Goal: Browse casually: Explore the website without a specific task or goal

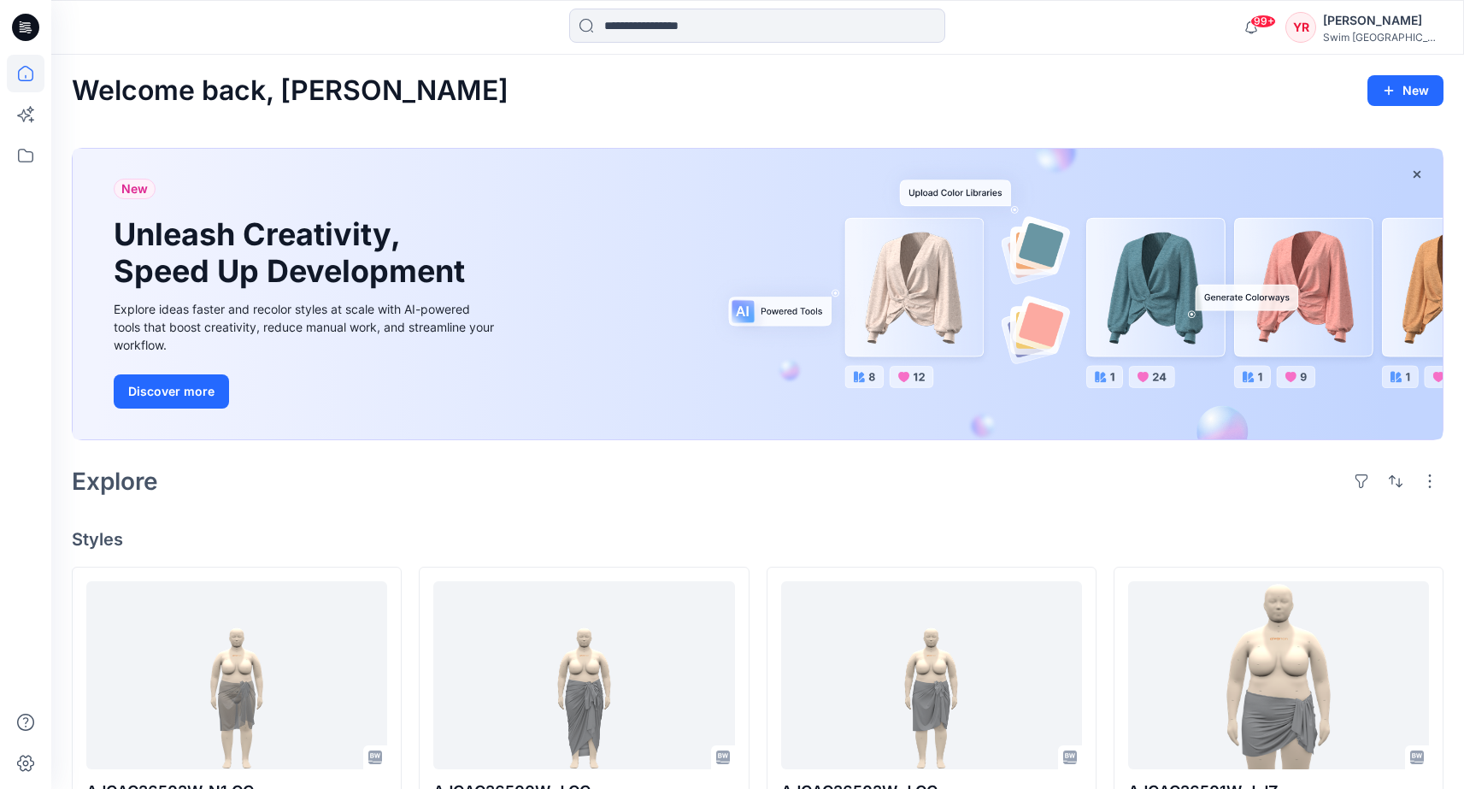
scroll to position [583, 0]
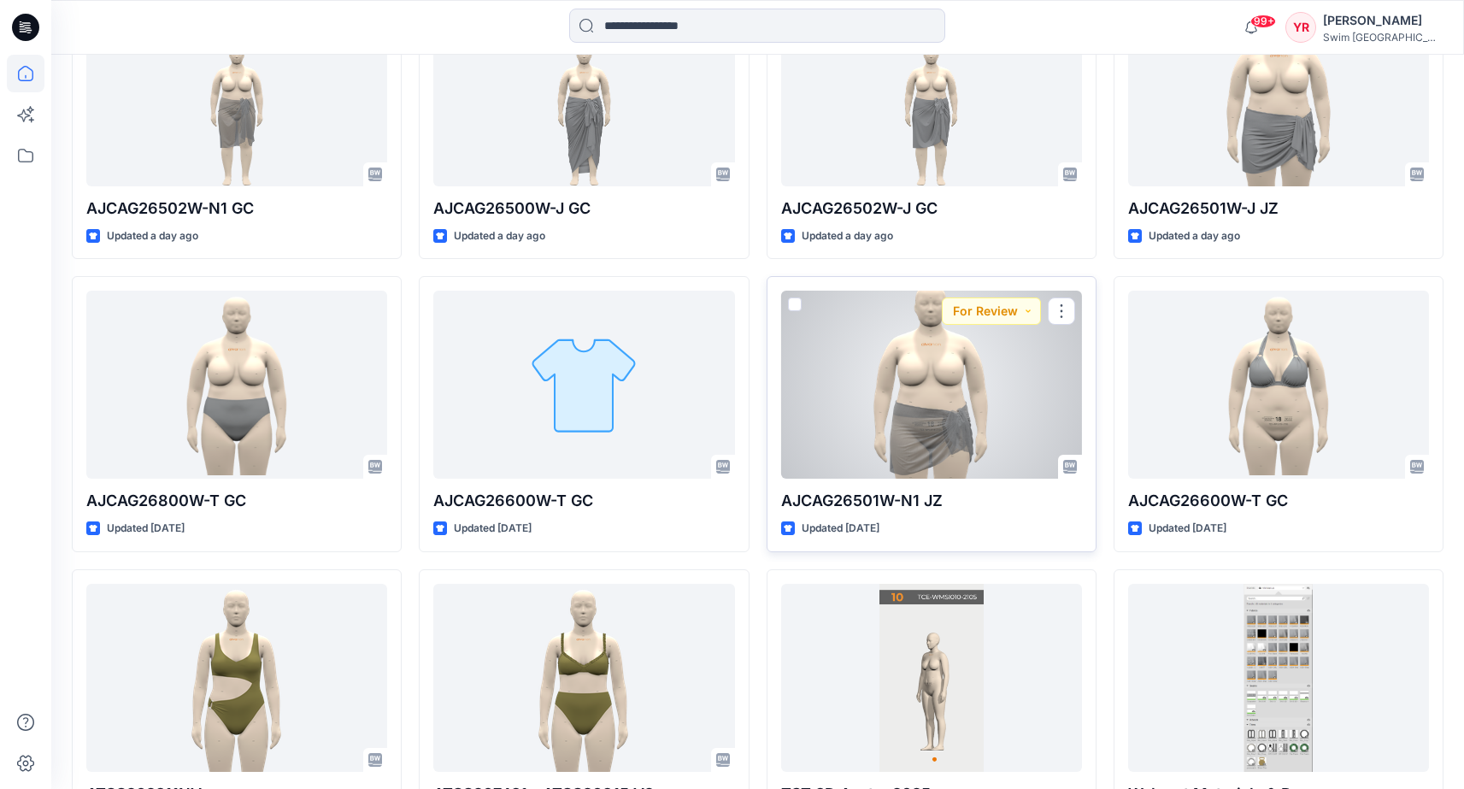
click at [954, 425] on div at bounding box center [931, 385] width 301 height 188
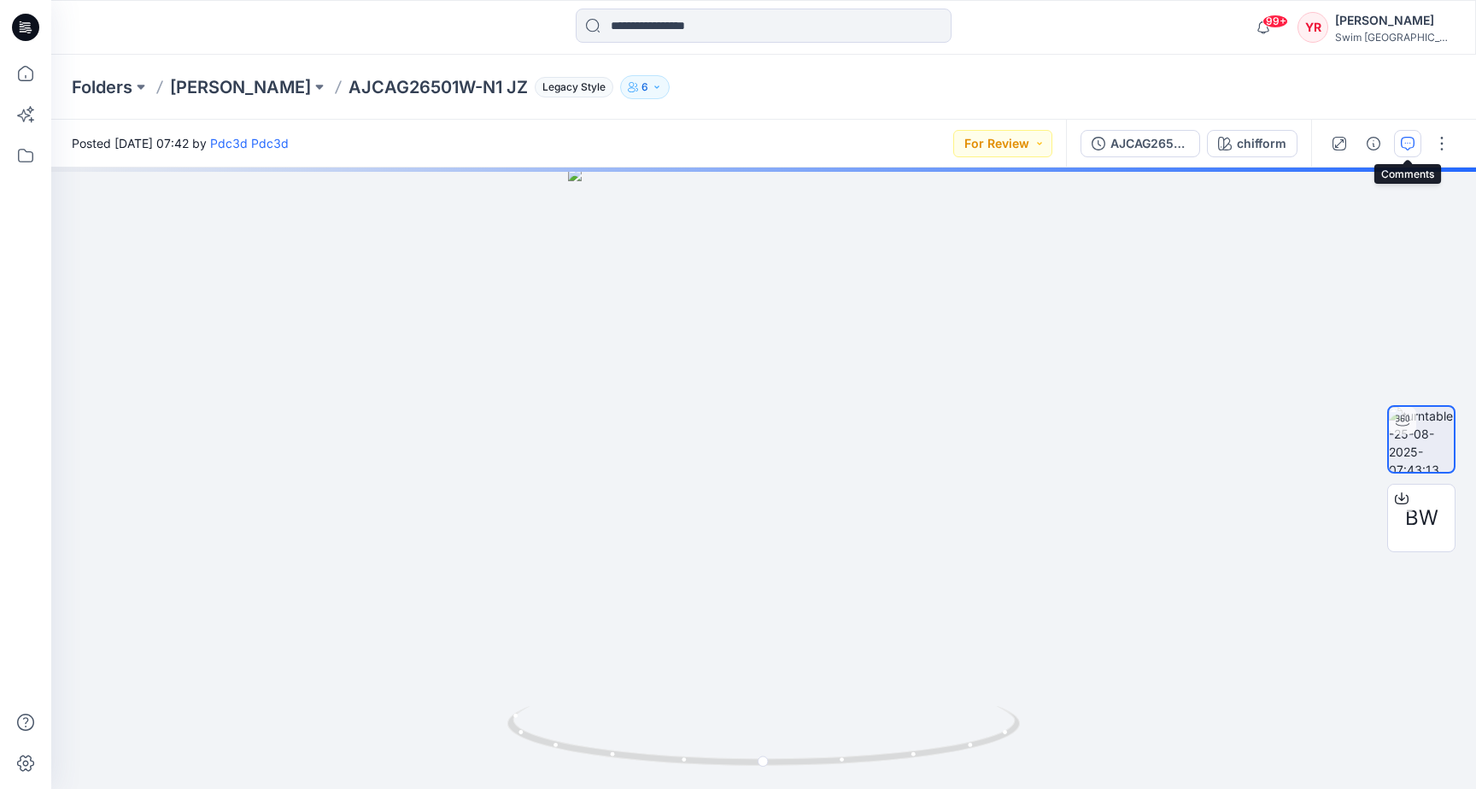
click at [1408, 142] on icon "button" at bounding box center [1408, 144] width 14 height 14
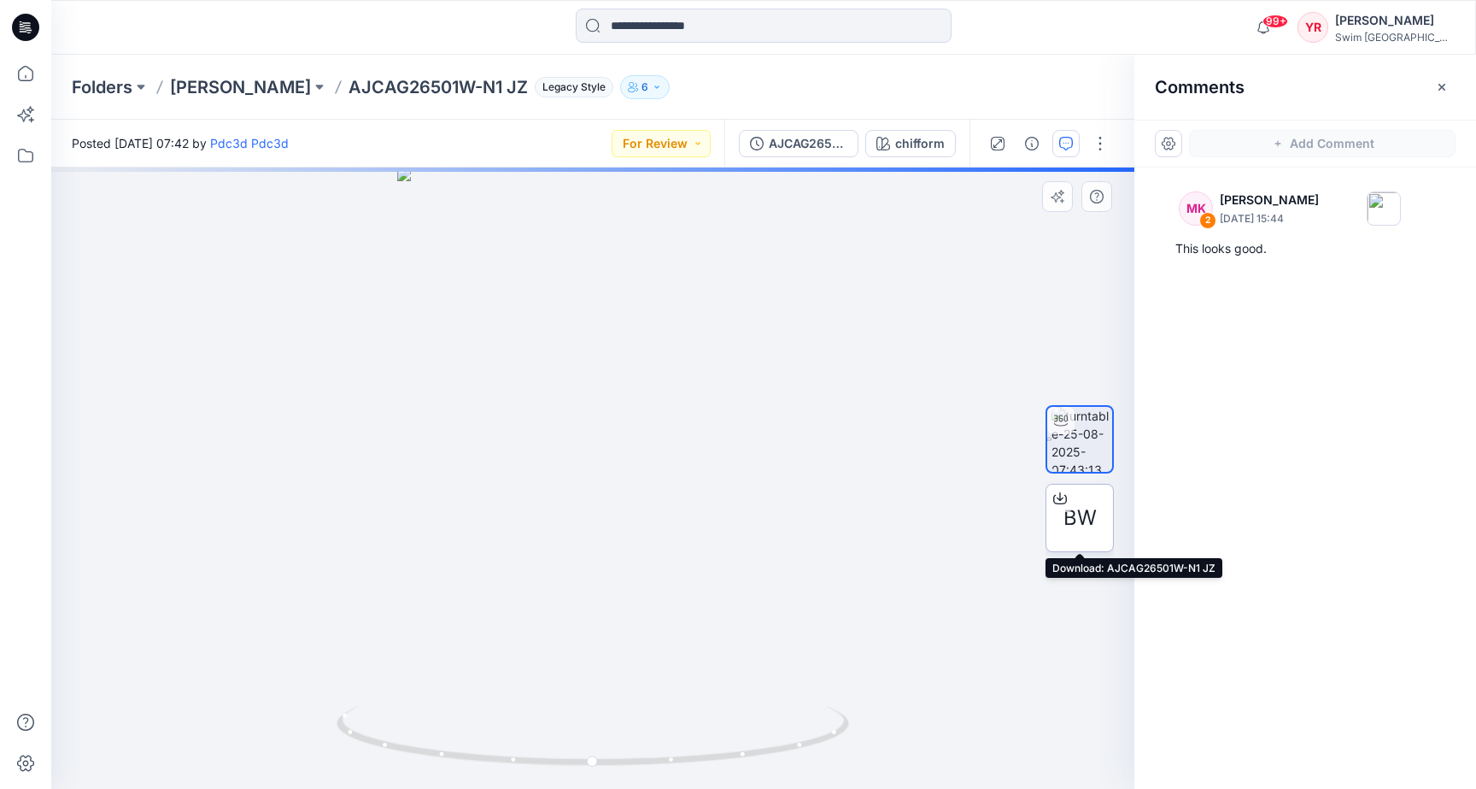
click at [1077, 508] on span "BW" at bounding box center [1080, 517] width 33 height 31
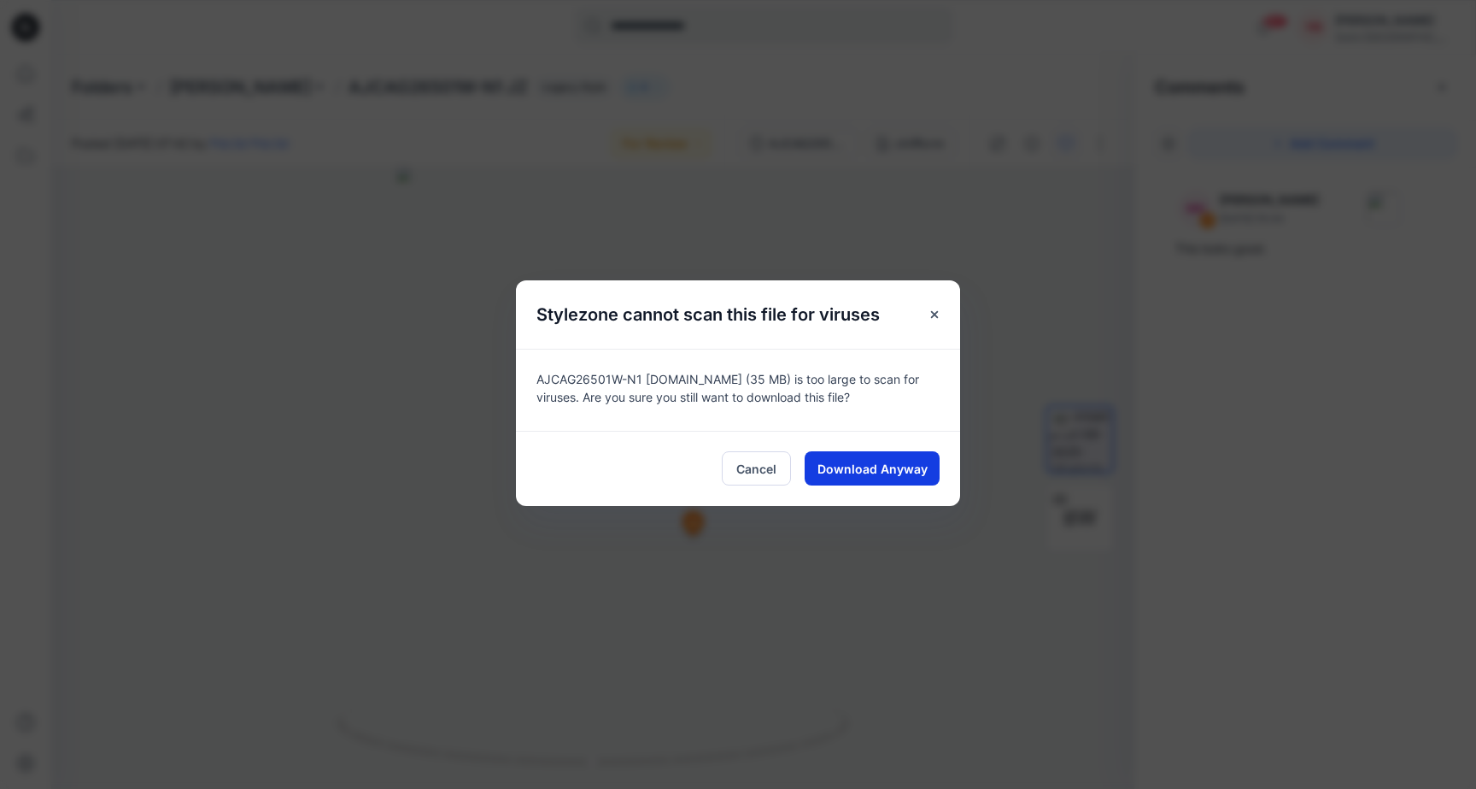
click at [889, 471] on span "Download Anyway" at bounding box center [873, 469] width 110 height 18
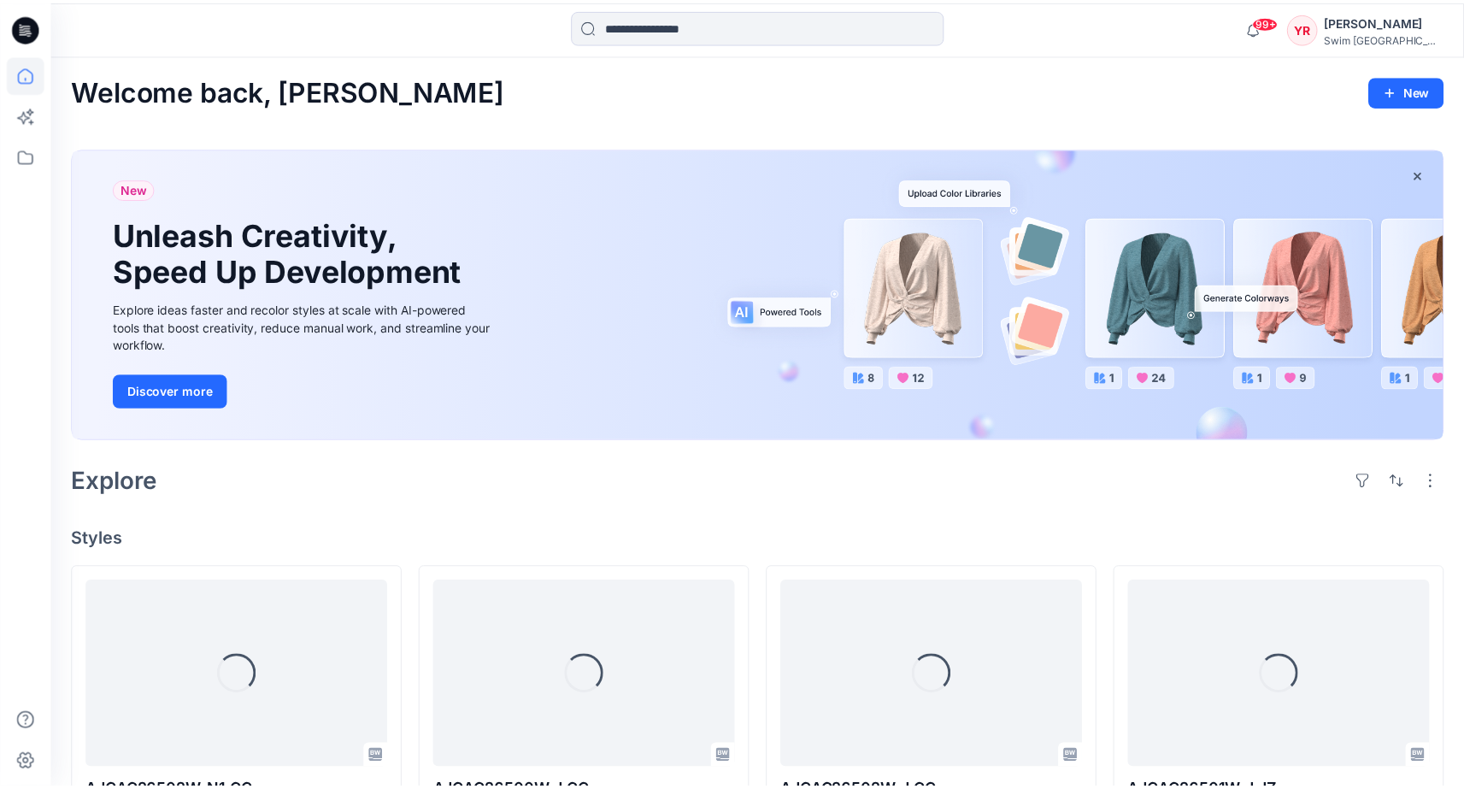
scroll to position [583, 0]
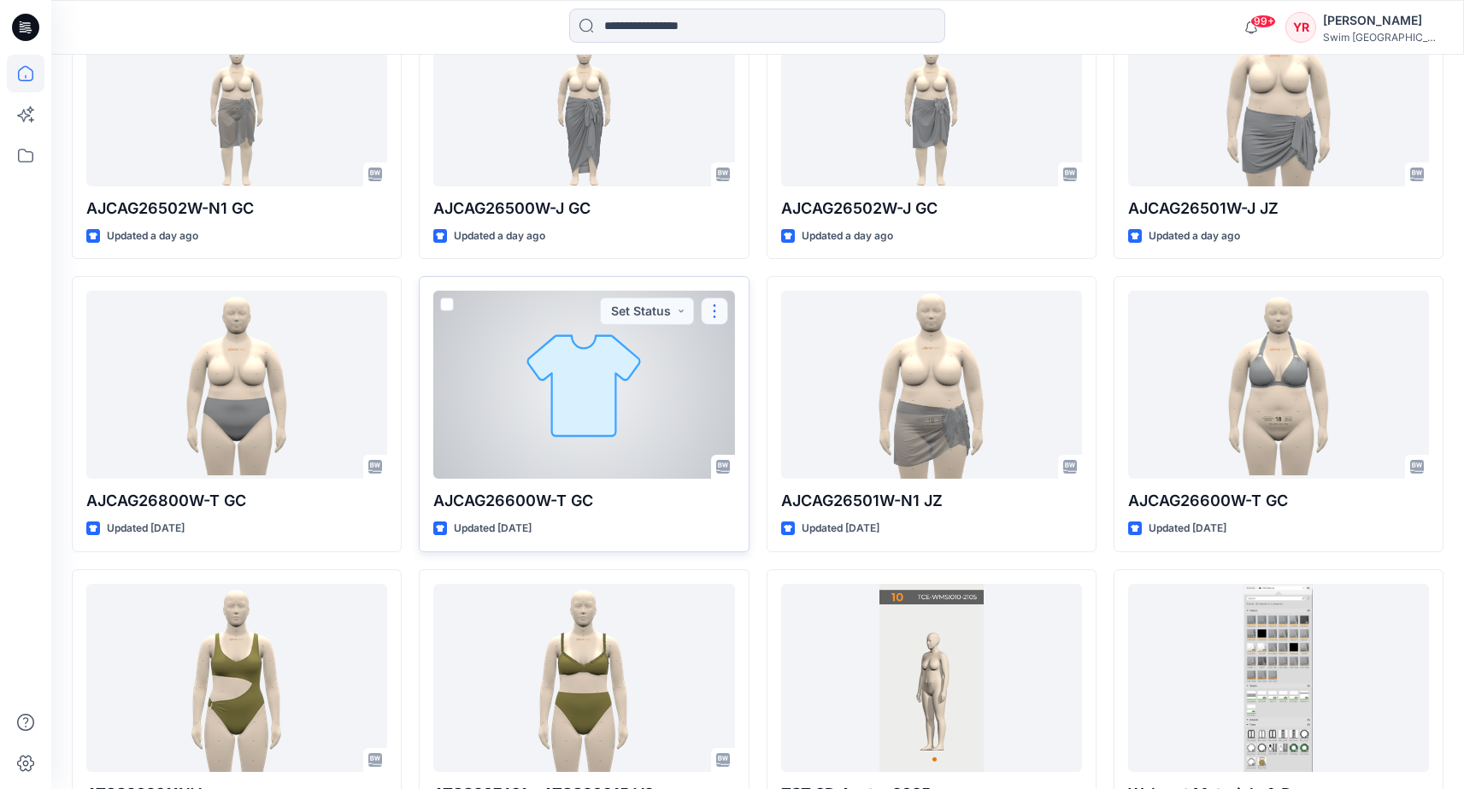
click at [713, 307] on button "button" at bounding box center [714, 310] width 27 height 27
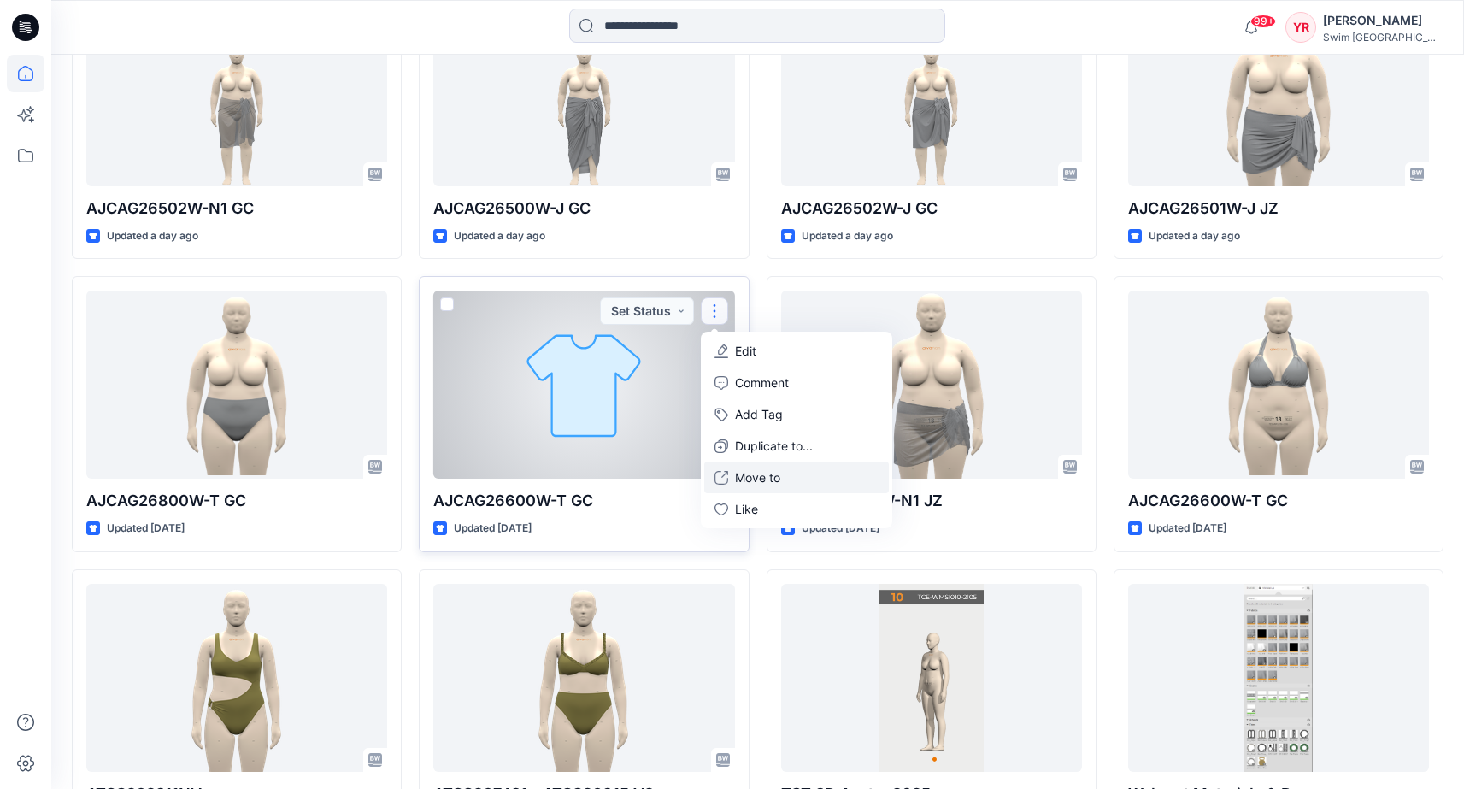
click at [778, 478] on p "Move to" at bounding box center [757, 477] width 45 height 18
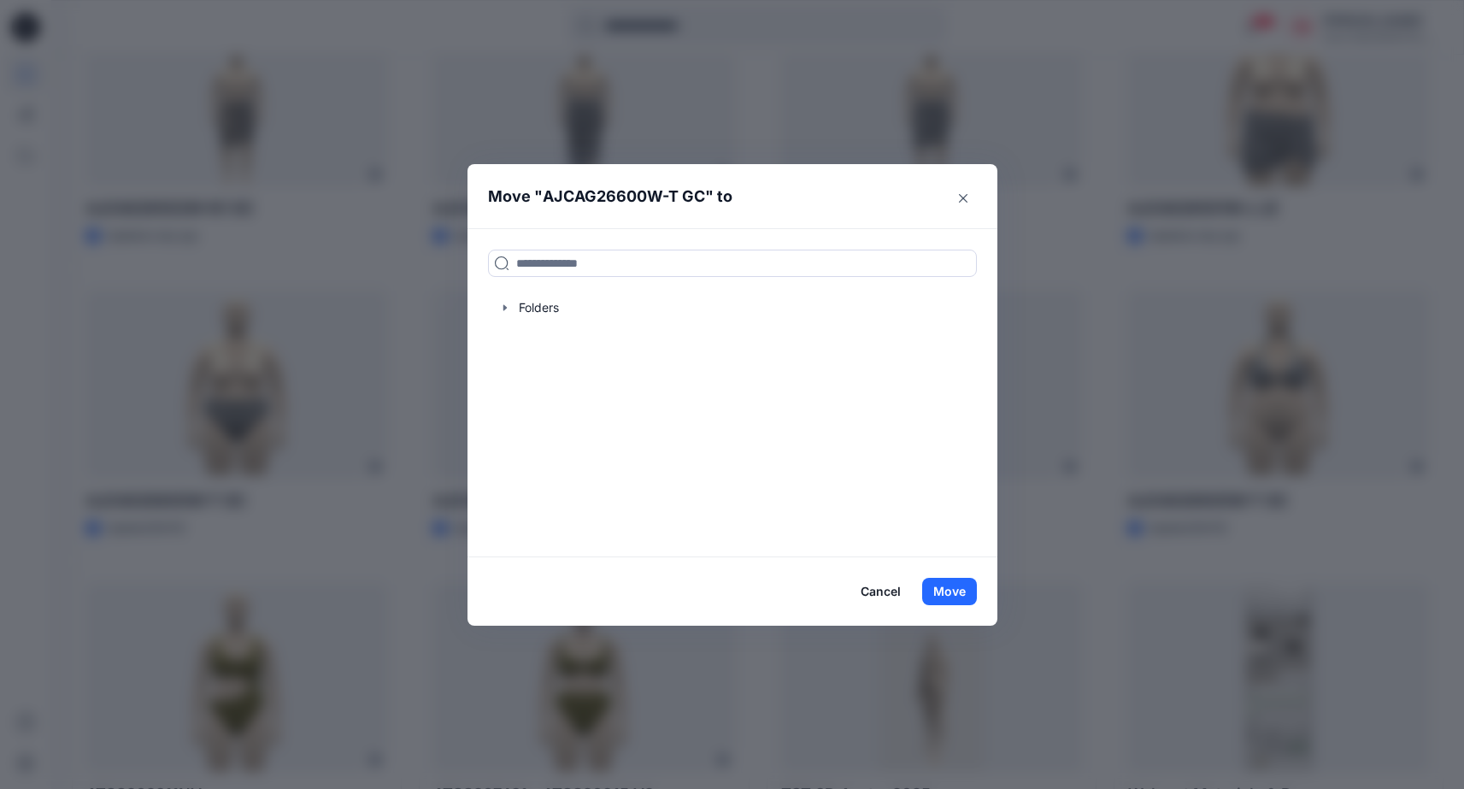
click at [872, 585] on button "Cancel" at bounding box center [880, 591] width 62 height 27
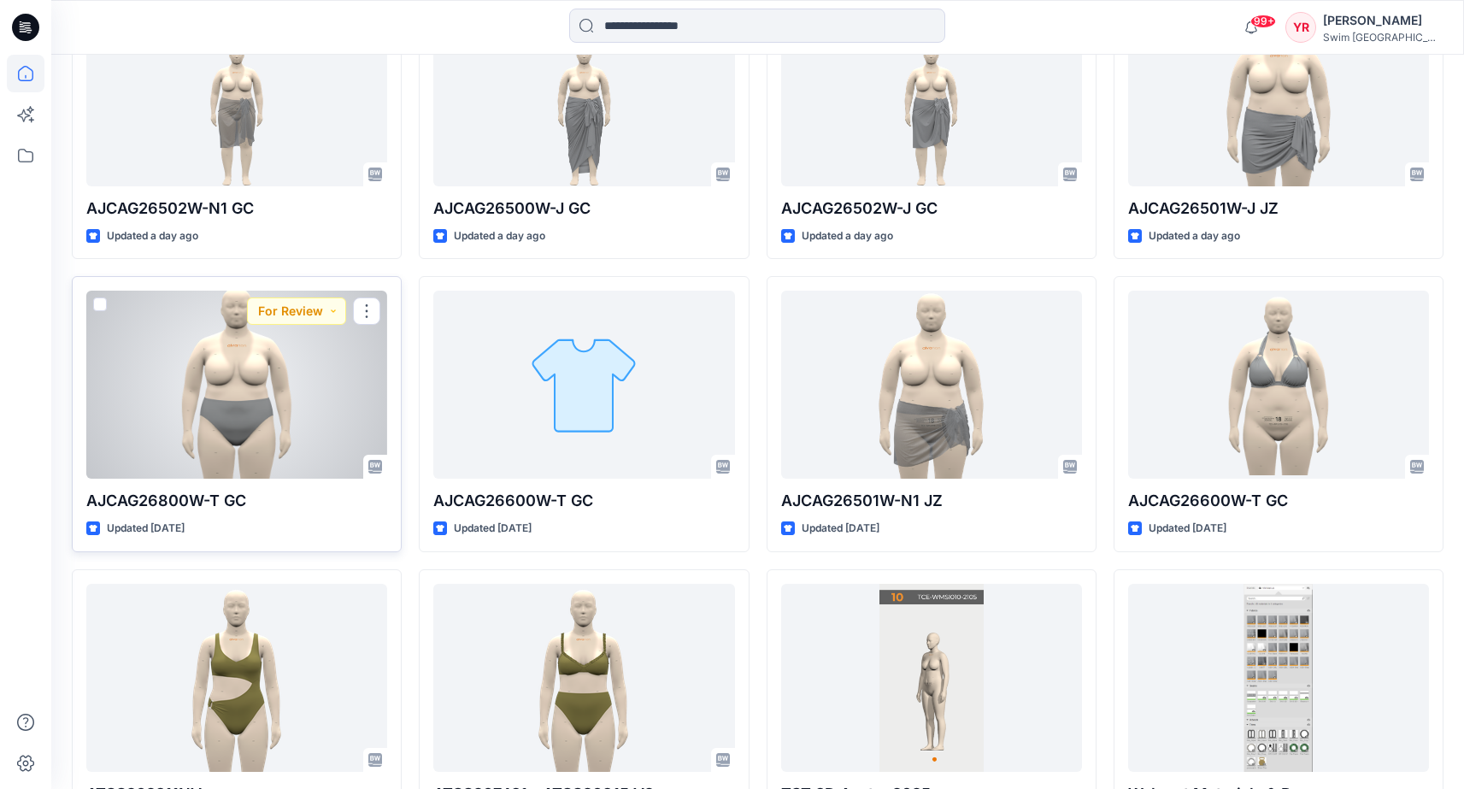
click at [280, 374] on div at bounding box center [236, 385] width 301 height 188
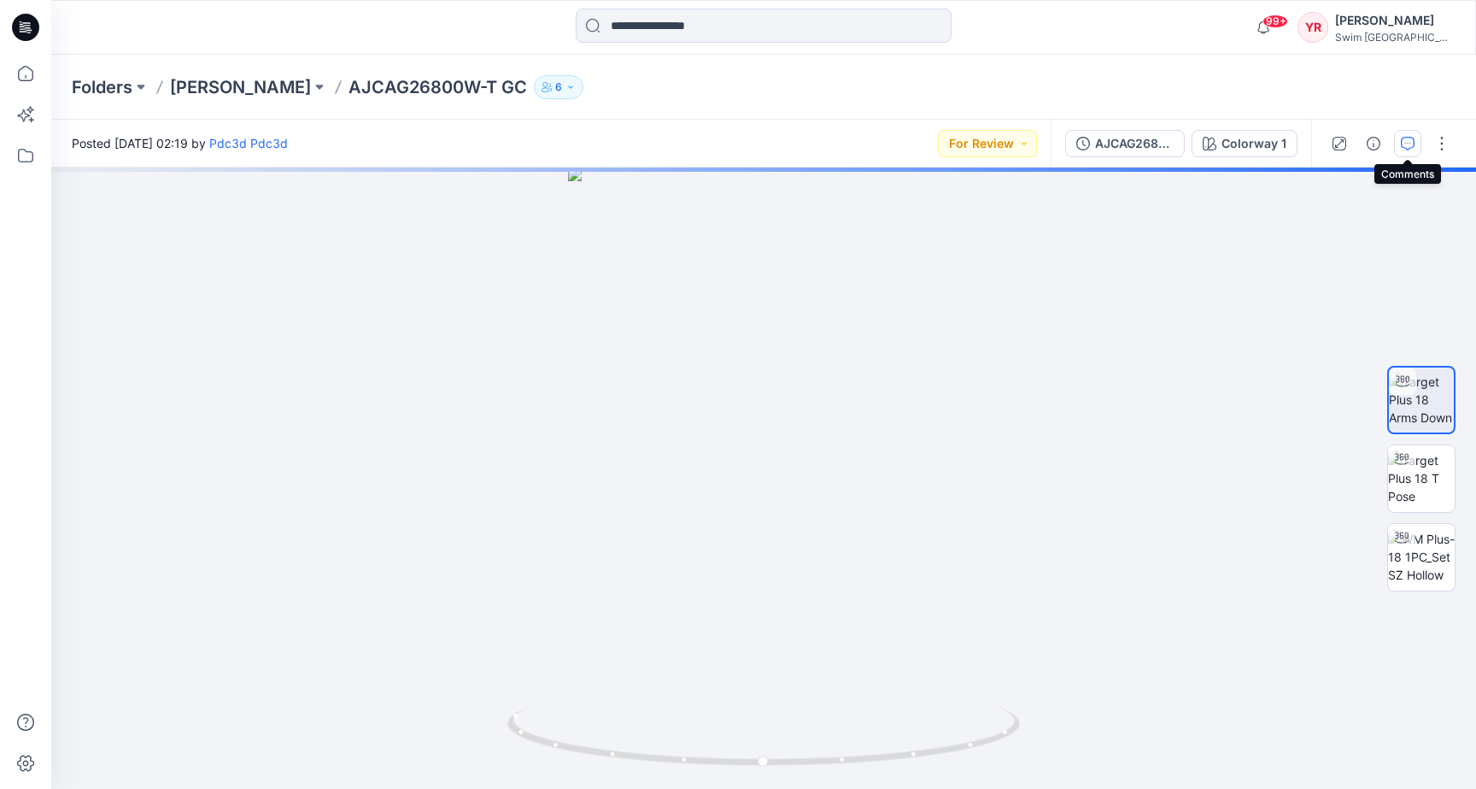
click at [1408, 147] on icon "button" at bounding box center [1408, 144] width 14 height 14
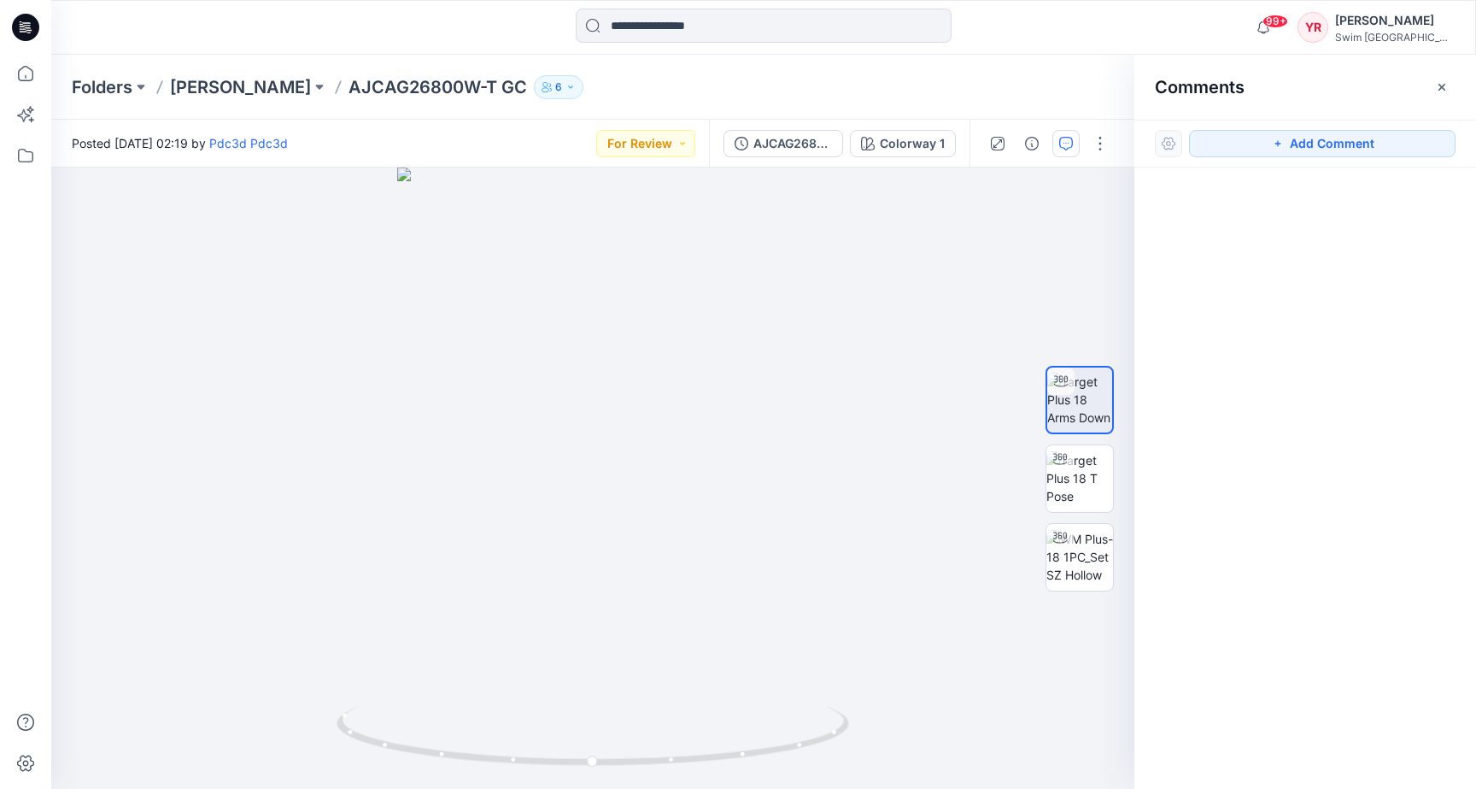
click at [1342, 484] on div at bounding box center [1306, 446] width 342 height 558
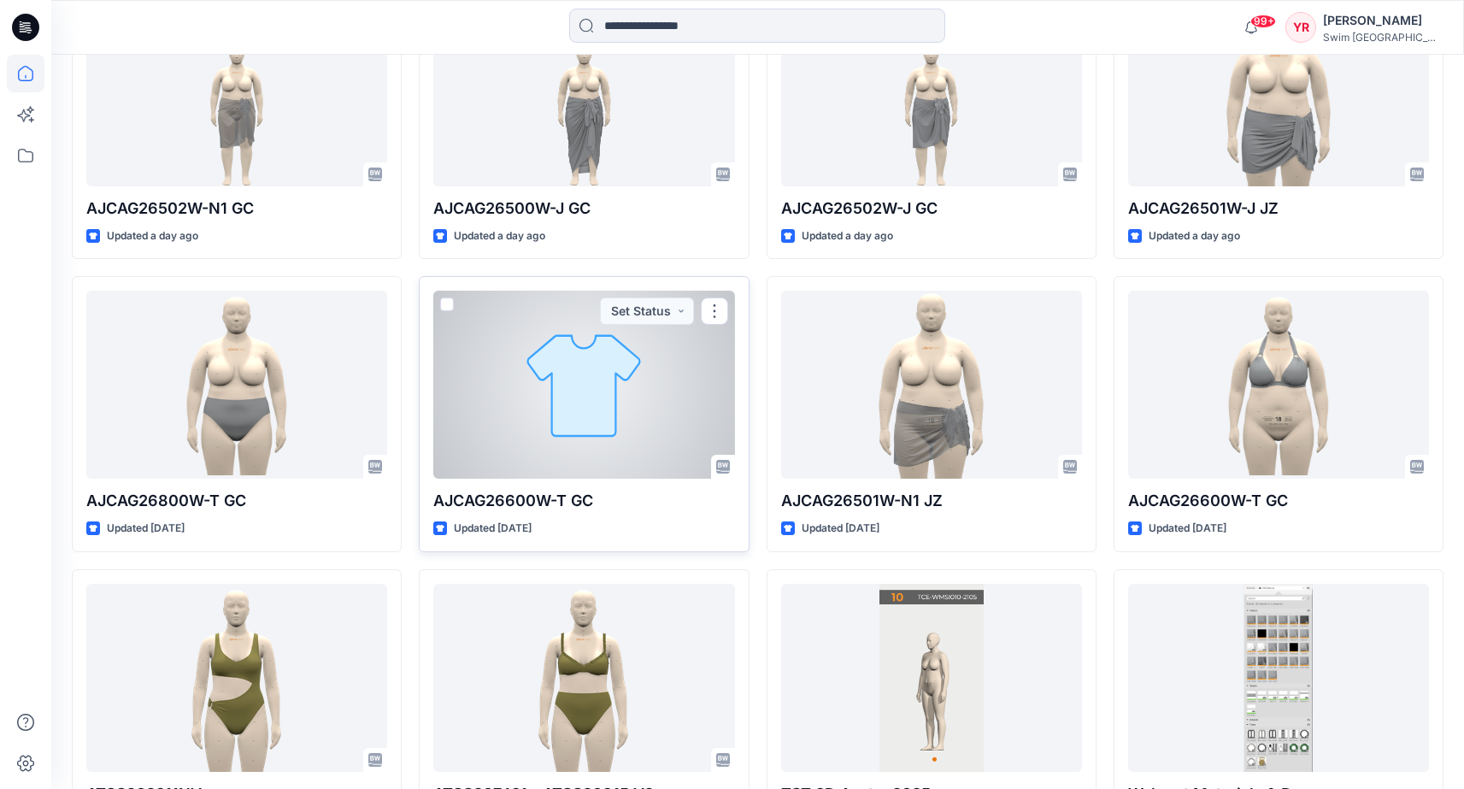
scroll to position [570, 0]
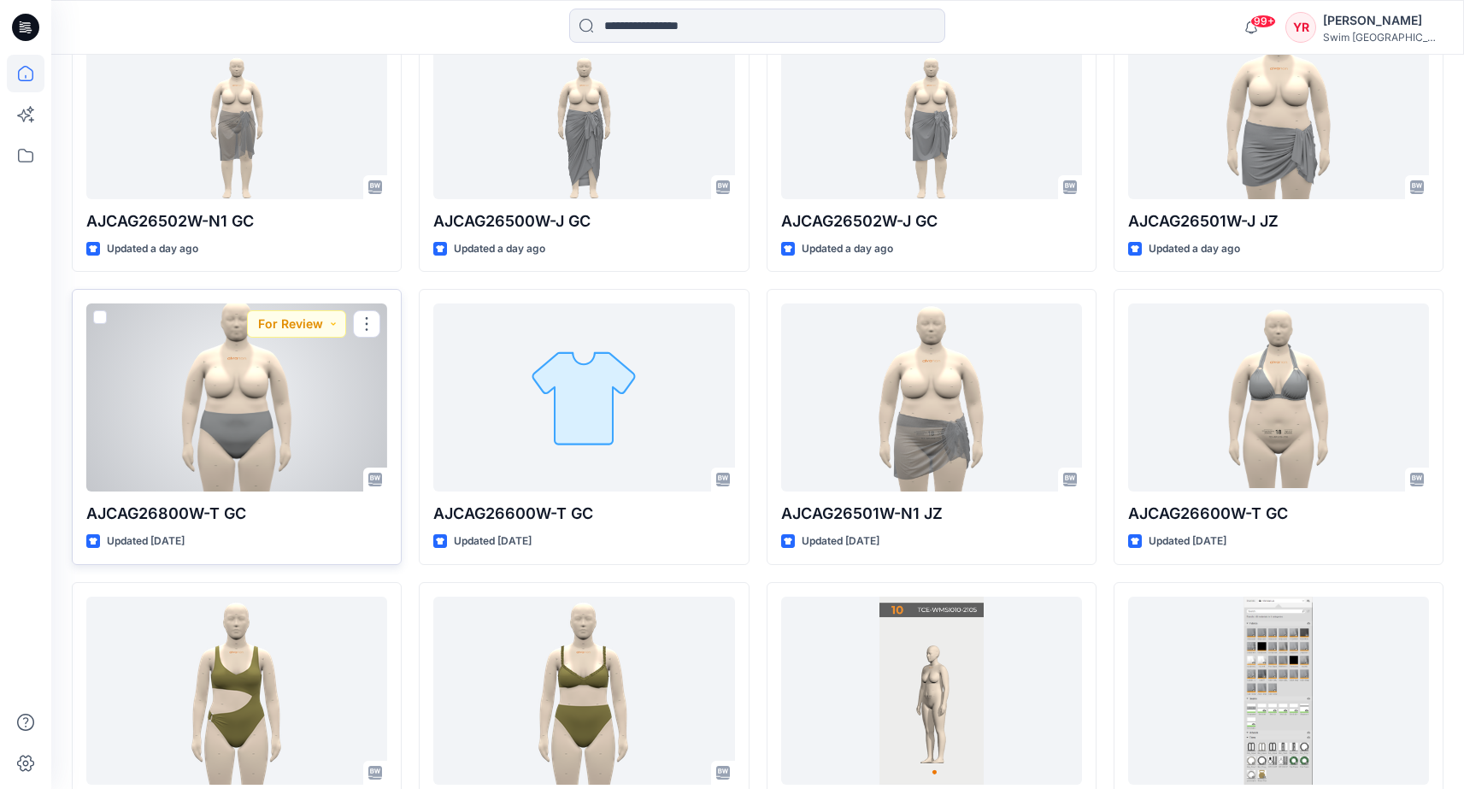
click at [263, 393] on div at bounding box center [236, 397] width 301 height 188
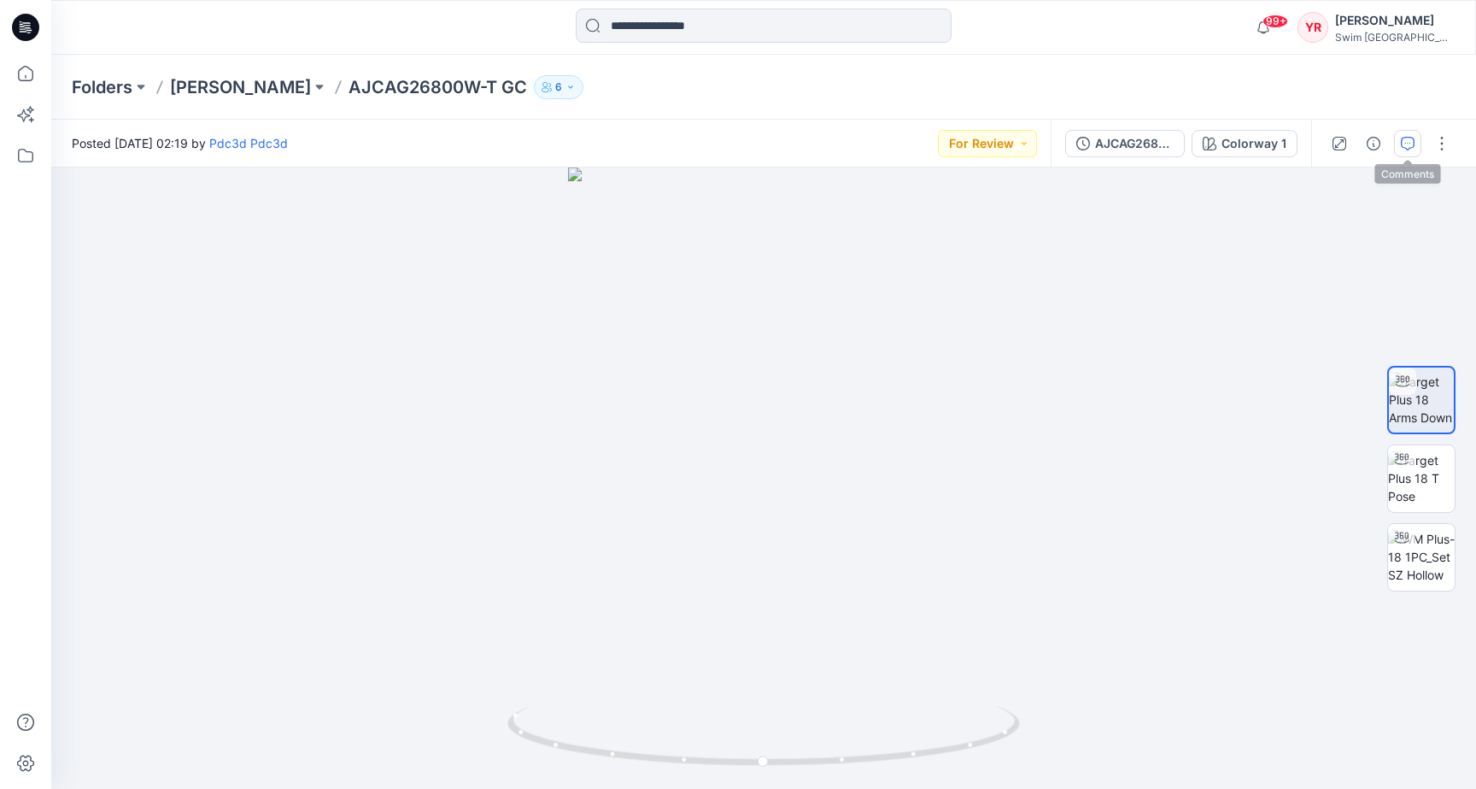
click at [1409, 150] on button "button" at bounding box center [1407, 143] width 27 height 27
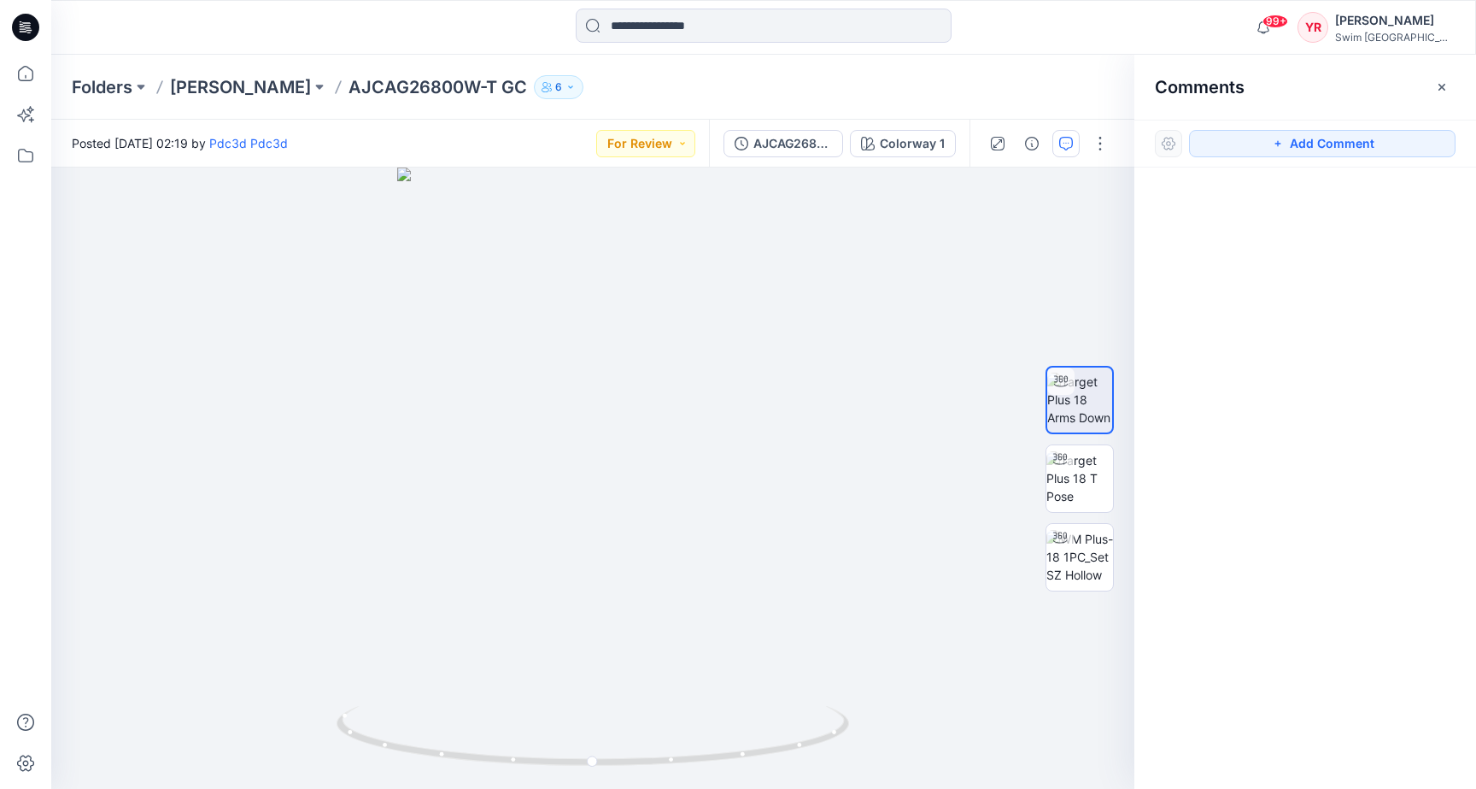
click at [1259, 362] on div at bounding box center [1306, 446] width 342 height 558
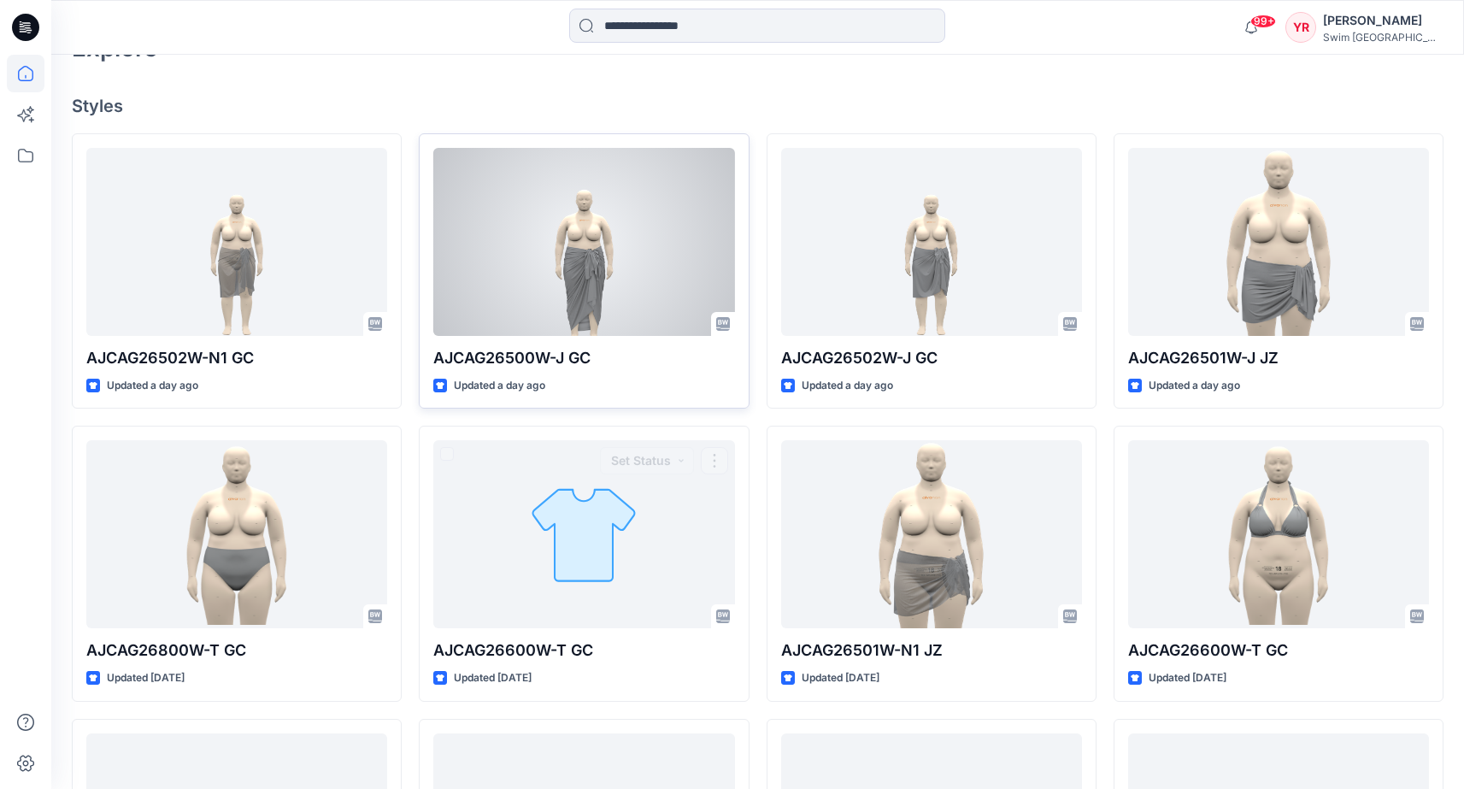
scroll to position [380, 0]
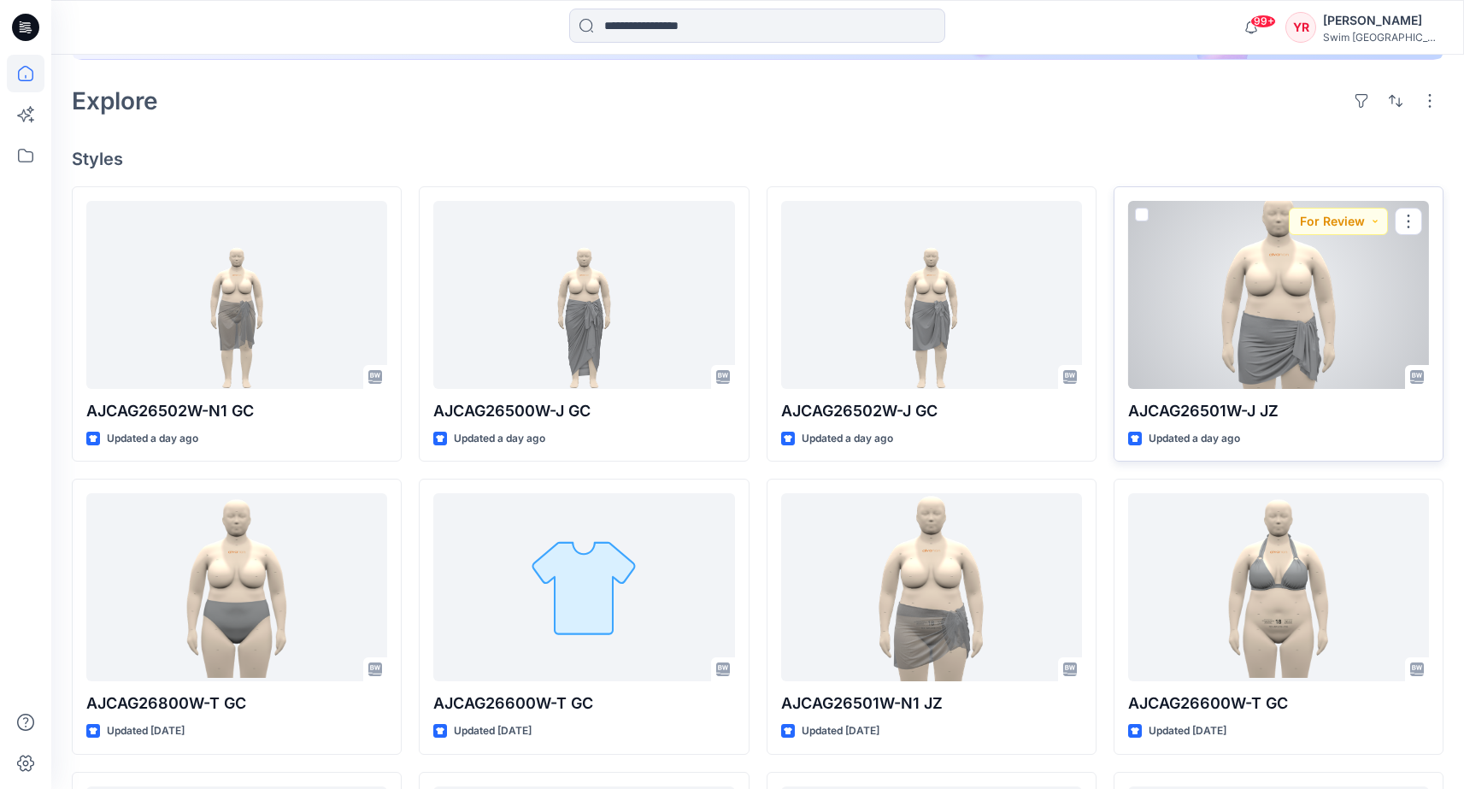
click at [1243, 328] on div at bounding box center [1278, 295] width 301 height 188
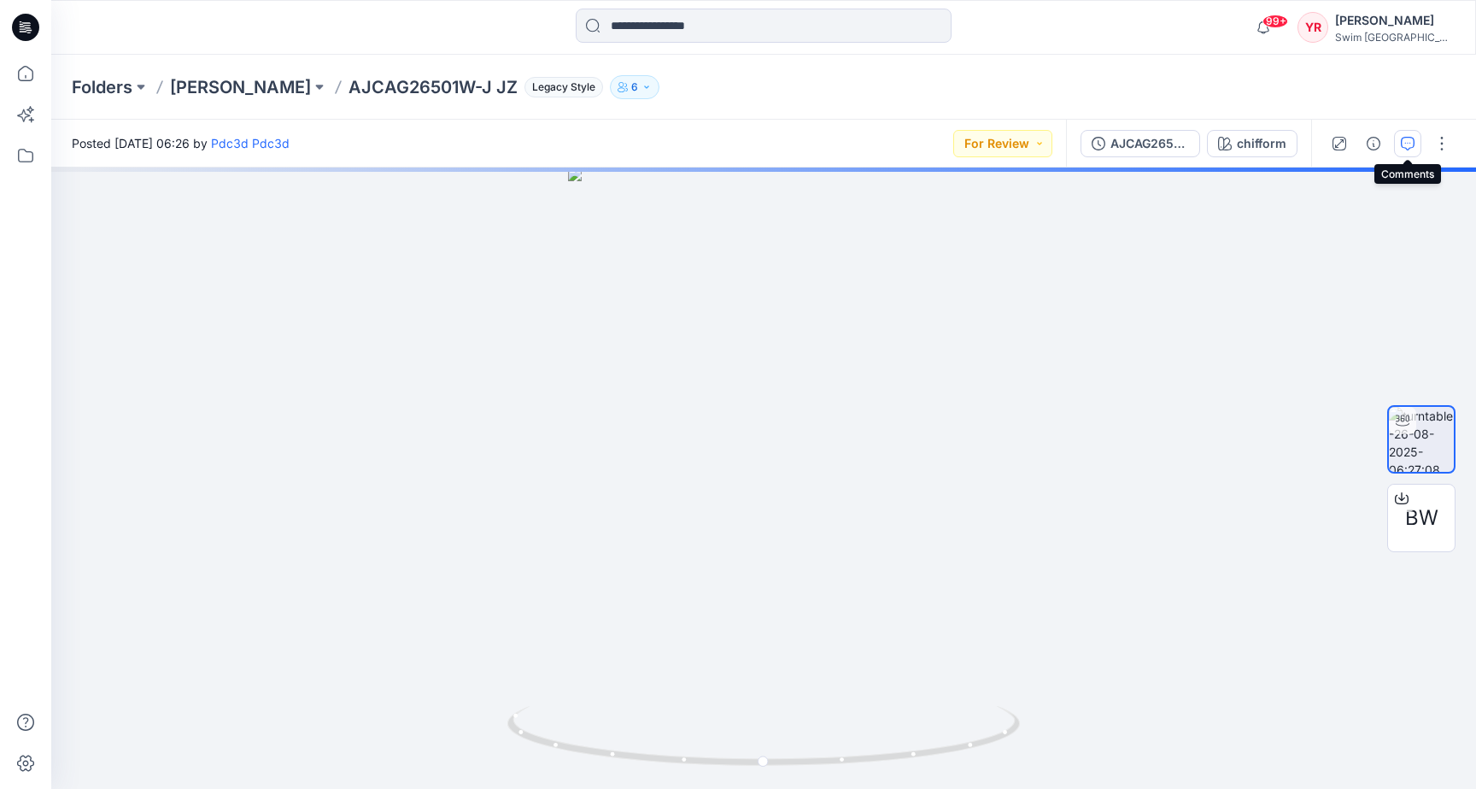
click at [1412, 141] on icon "button" at bounding box center [1408, 144] width 14 height 14
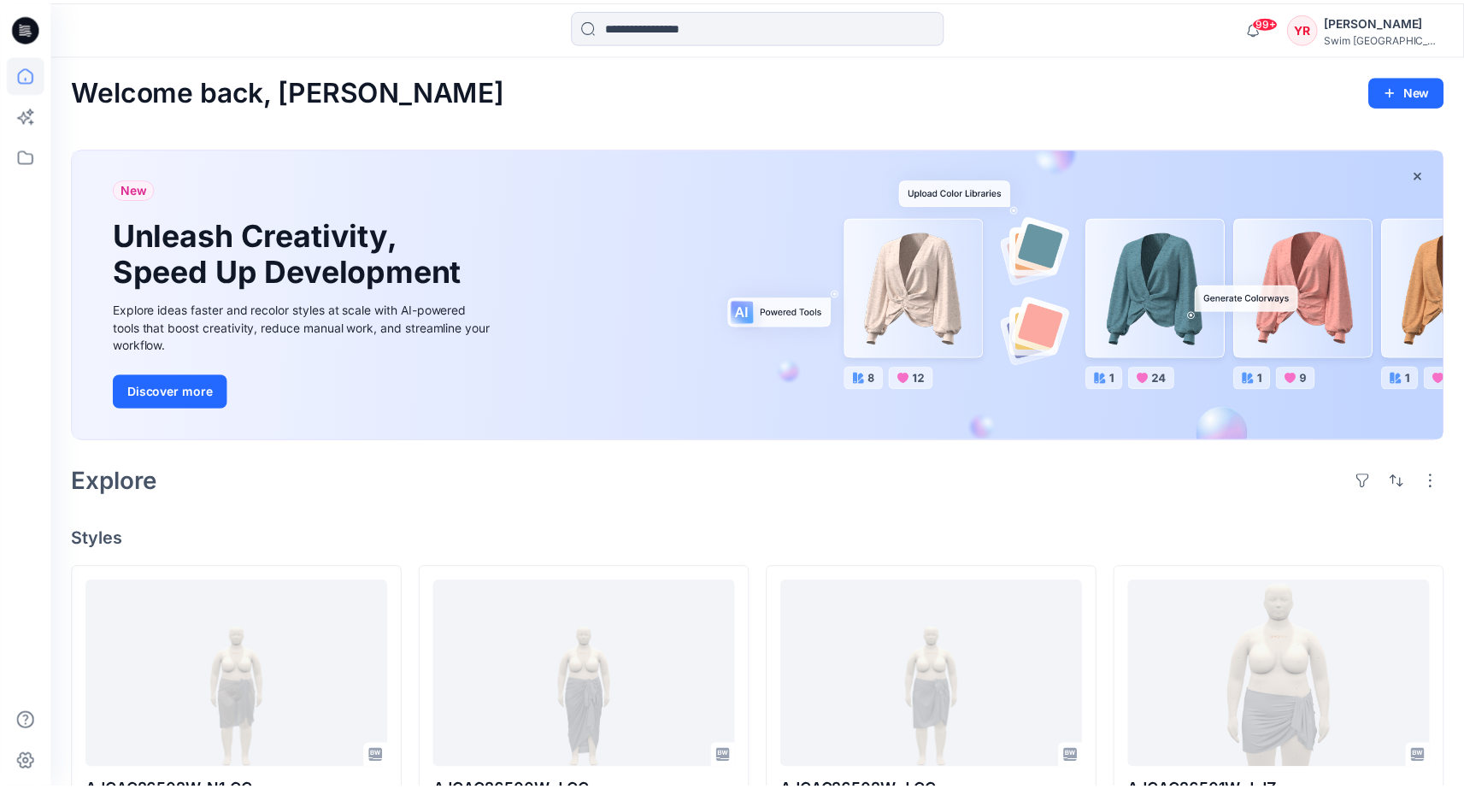
scroll to position [380, 0]
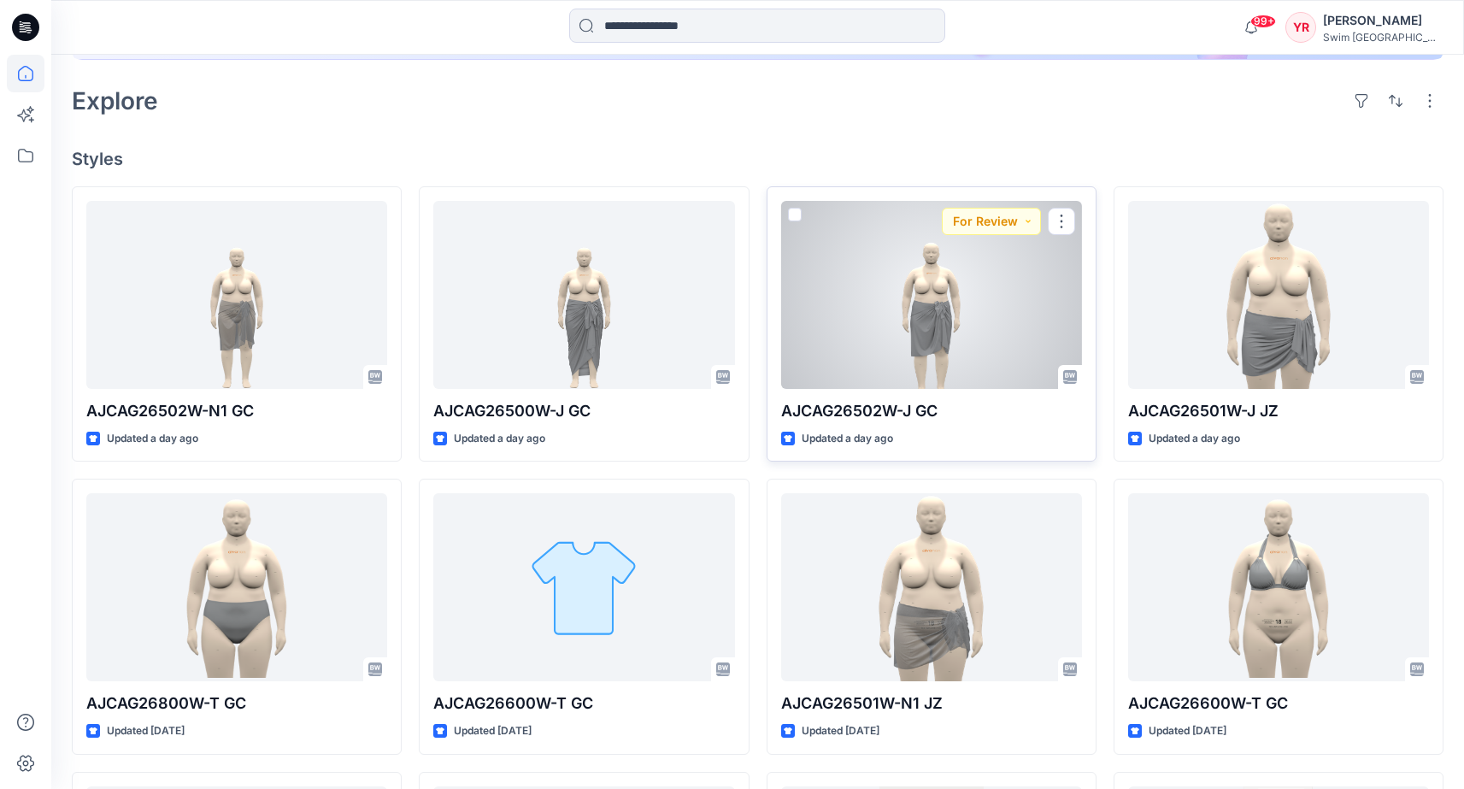
click at [946, 291] on div at bounding box center [931, 295] width 301 height 188
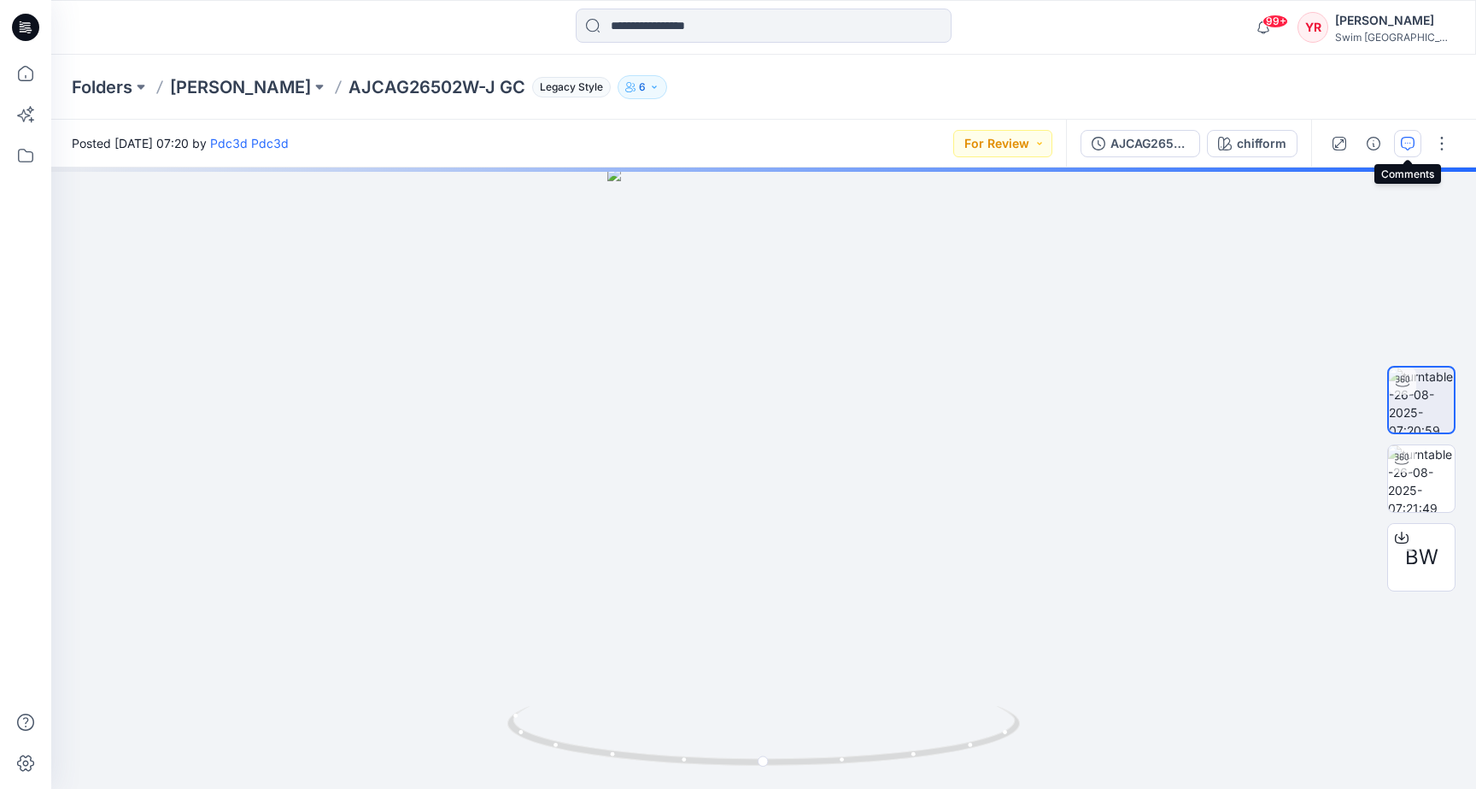
click at [1414, 150] on icon "button" at bounding box center [1408, 144] width 14 height 14
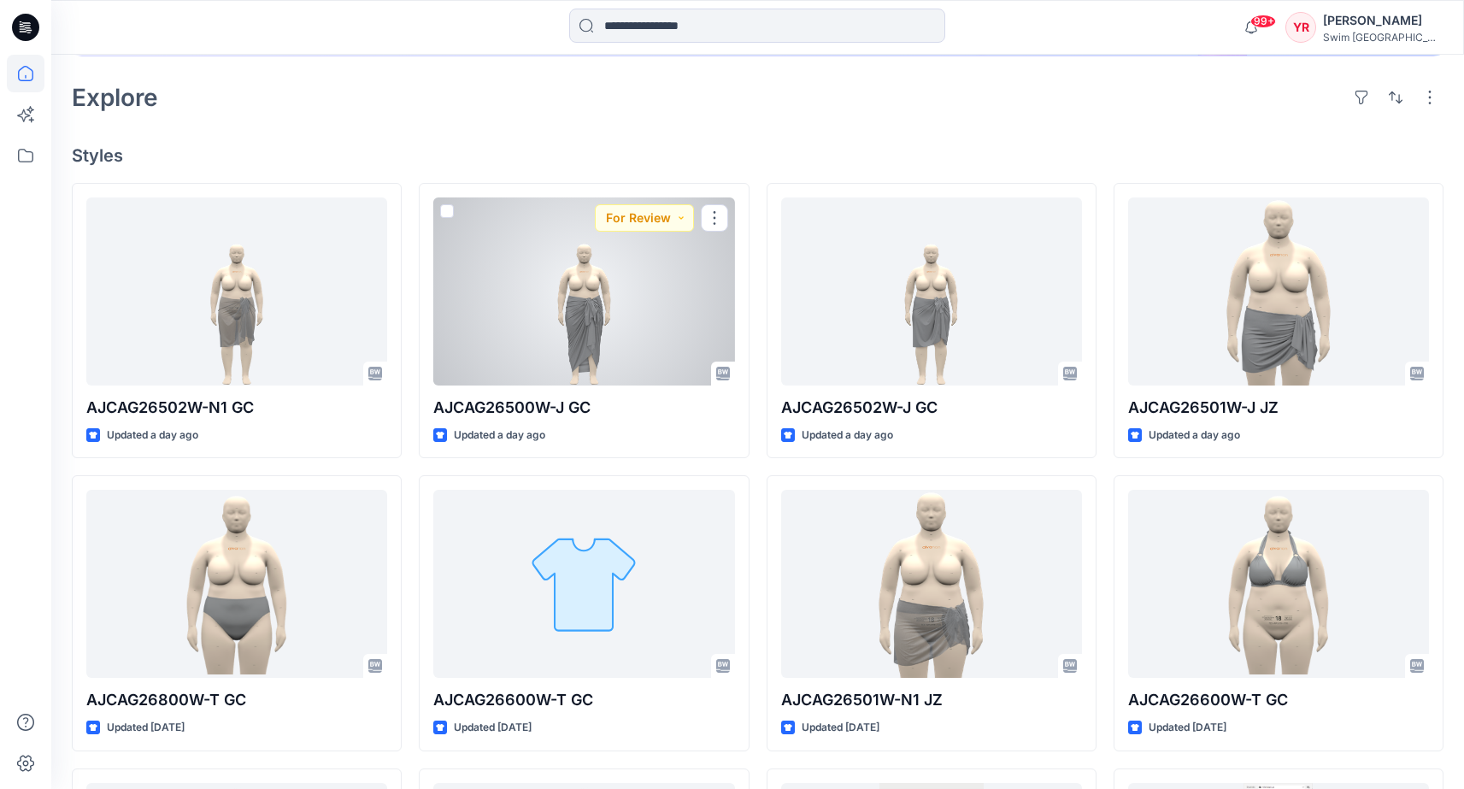
scroll to position [496, 0]
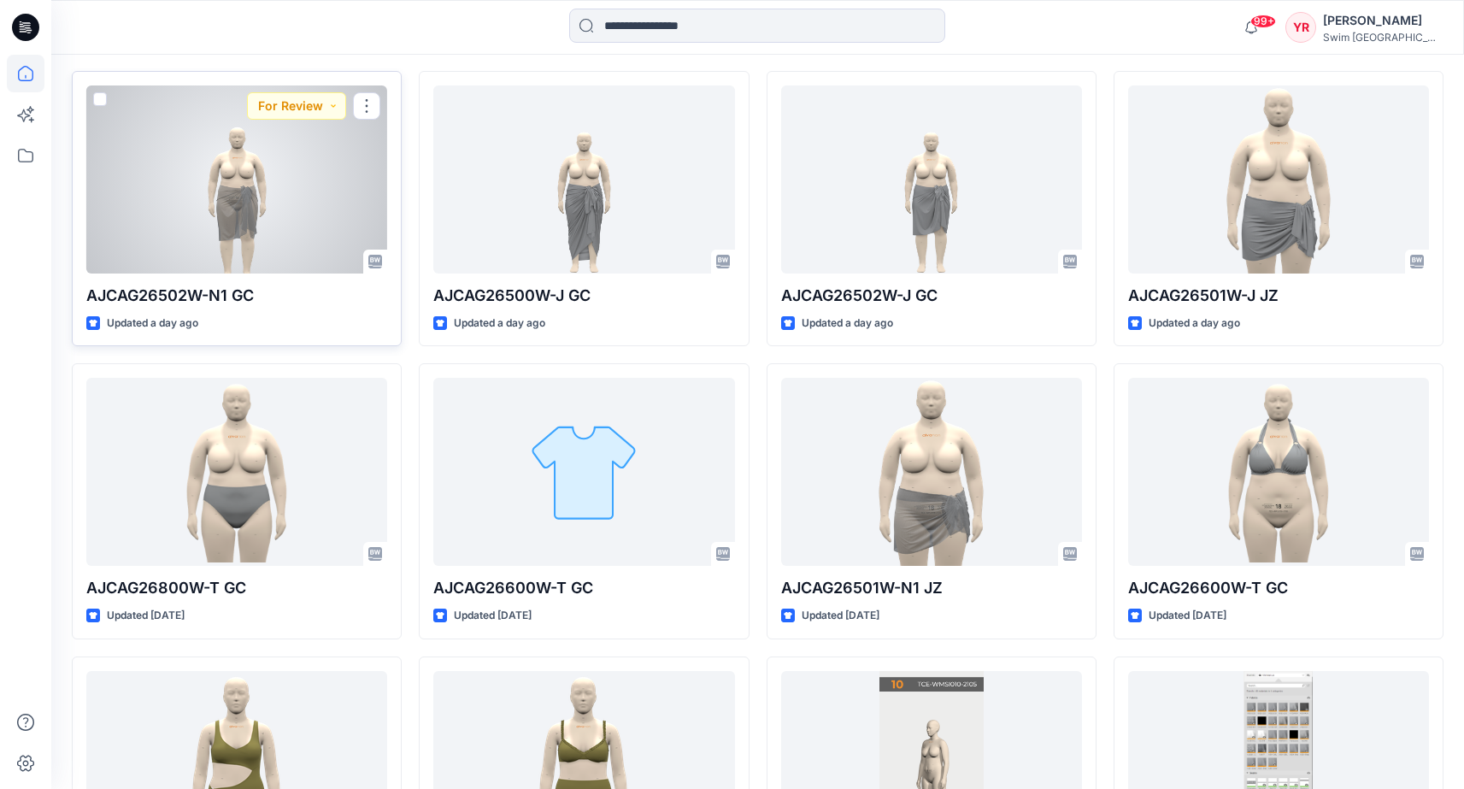
click at [261, 207] on div at bounding box center [236, 179] width 301 height 188
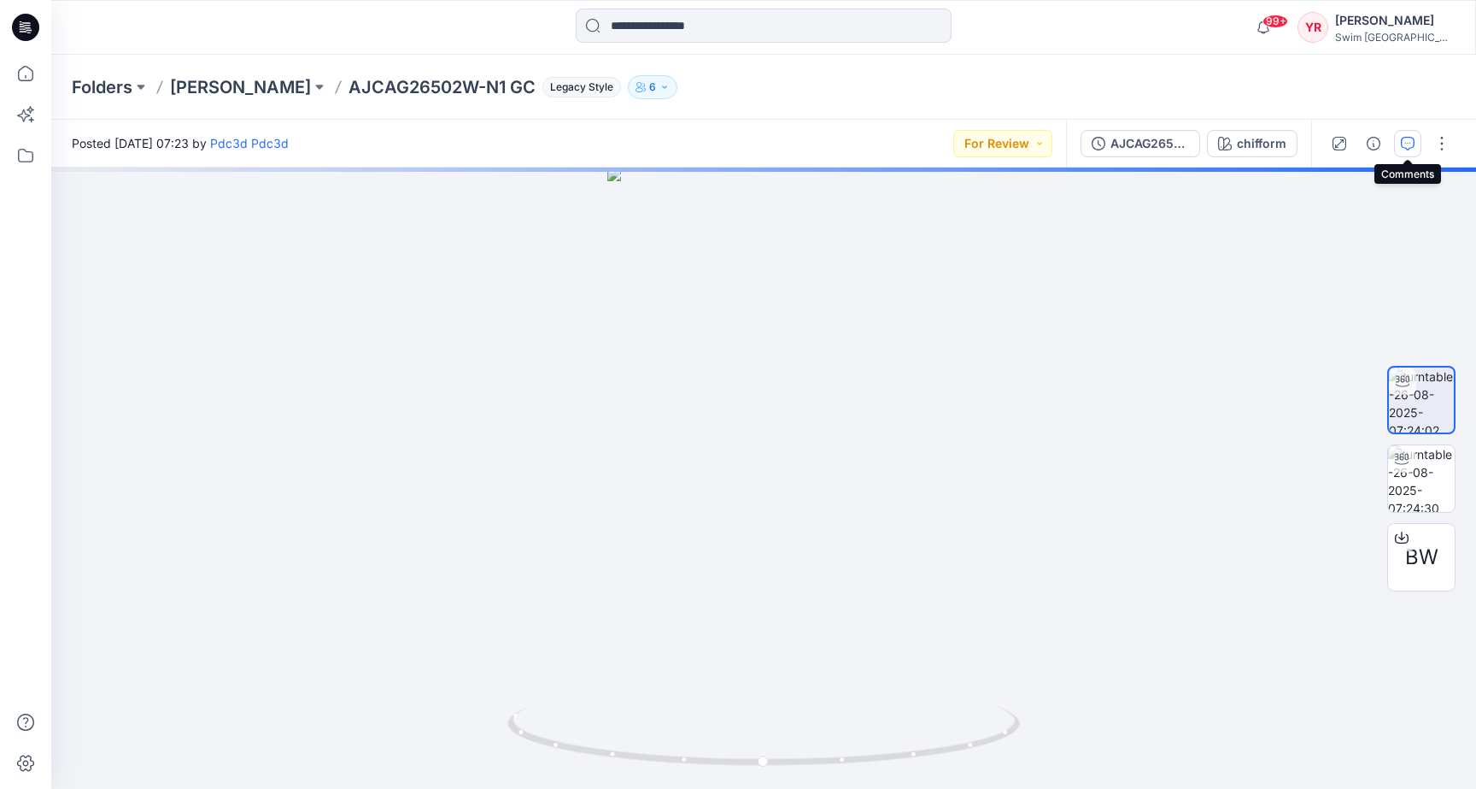
click at [1408, 138] on icon "button" at bounding box center [1408, 144] width 14 height 14
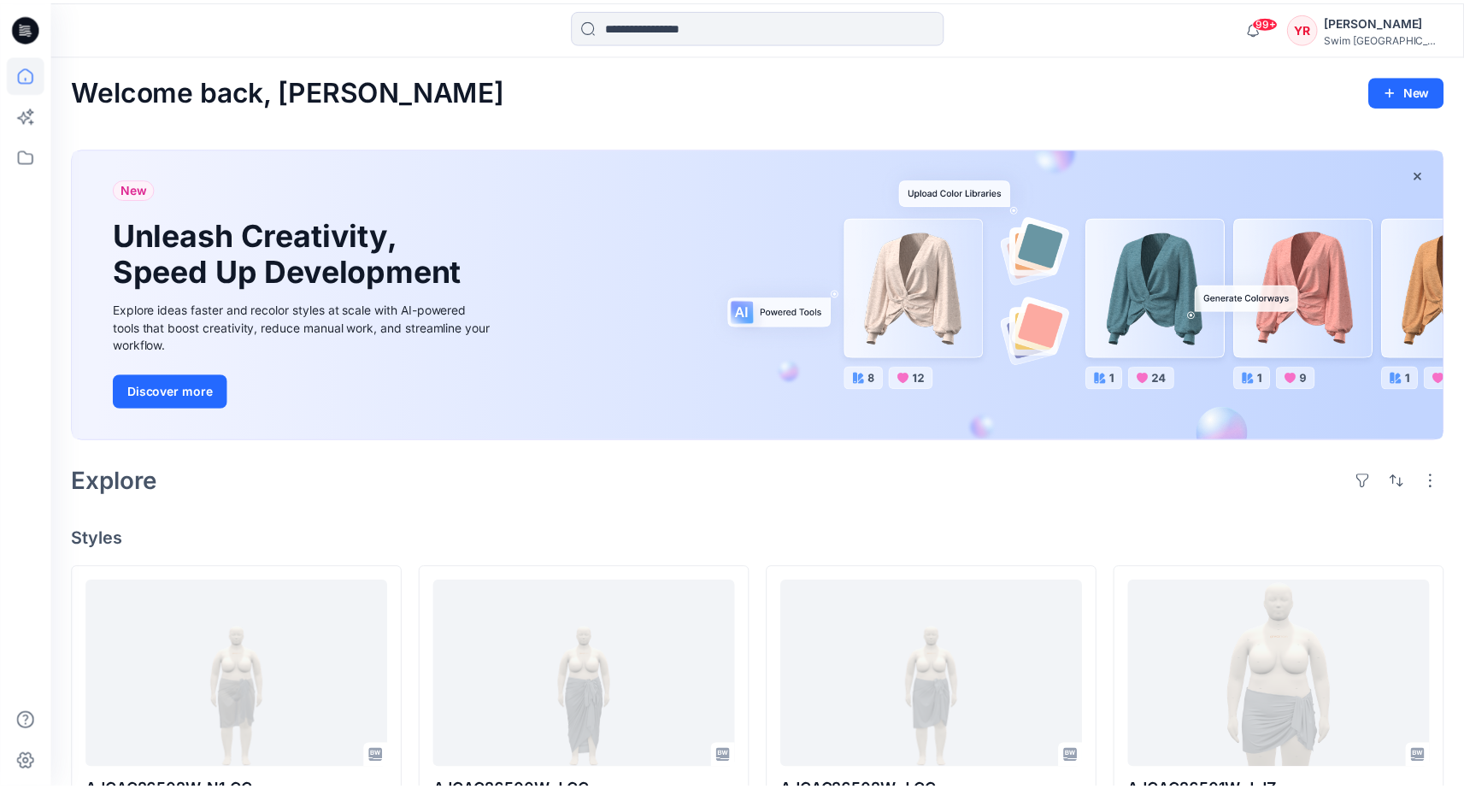
scroll to position [496, 0]
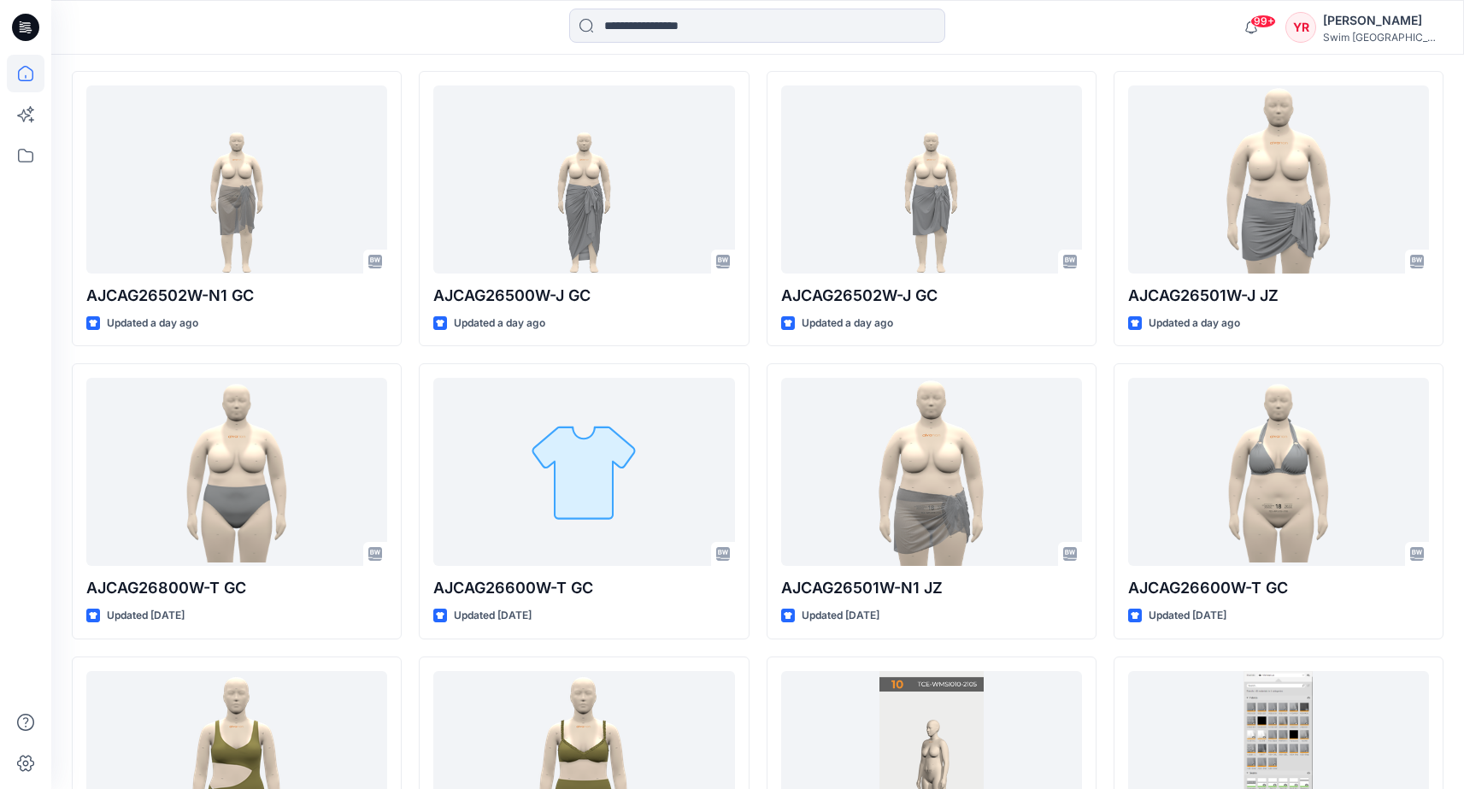
click at [546, 3] on div "99+ Notifications Pdc3d Pdc3d shared ATSS267459P_ATSS268294P JZ in Unknown Fold…" at bounding box center [757, 27] width 1412 height 55
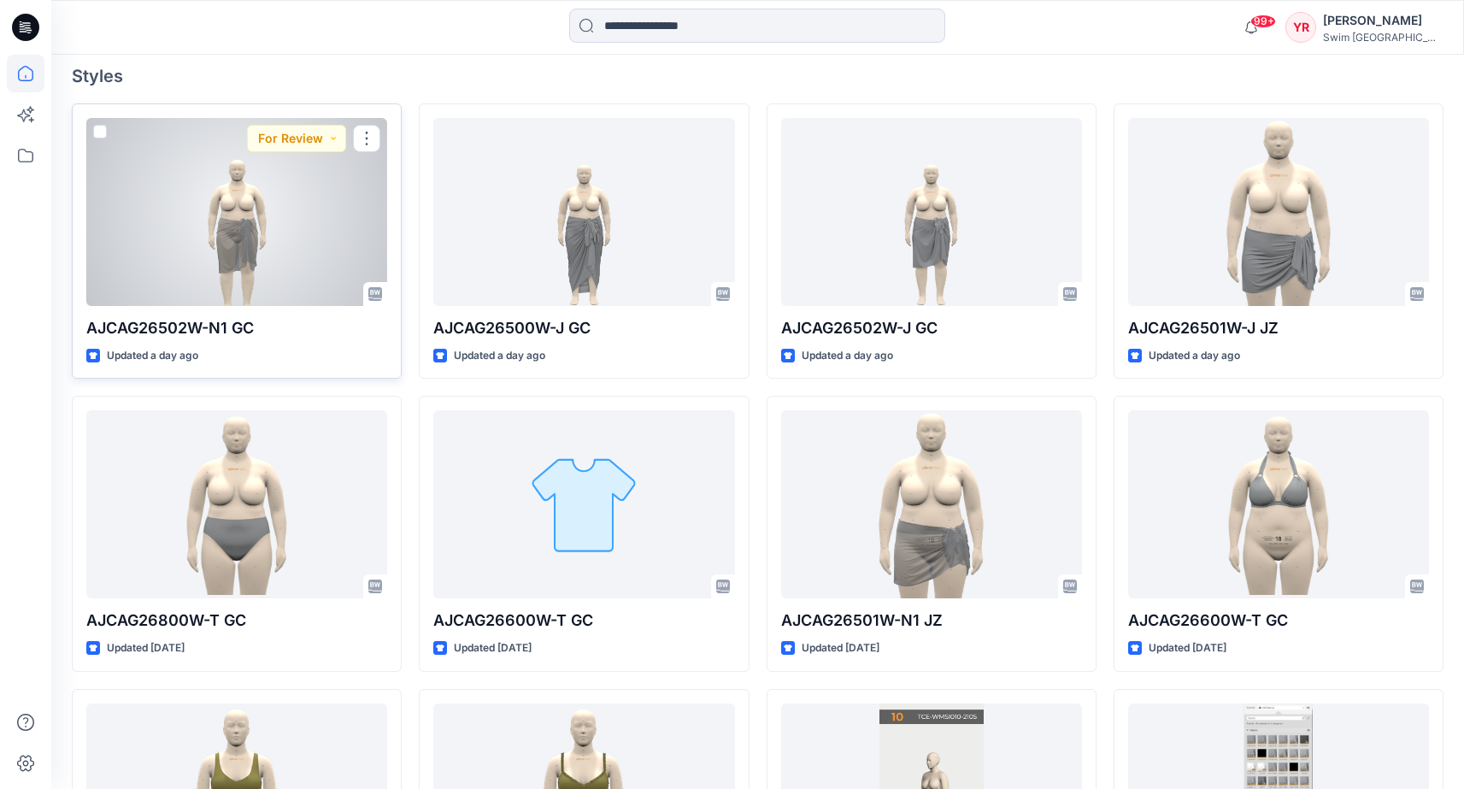
click at [220, 203] on div at bounding box center [236, 212] width 301 height 188
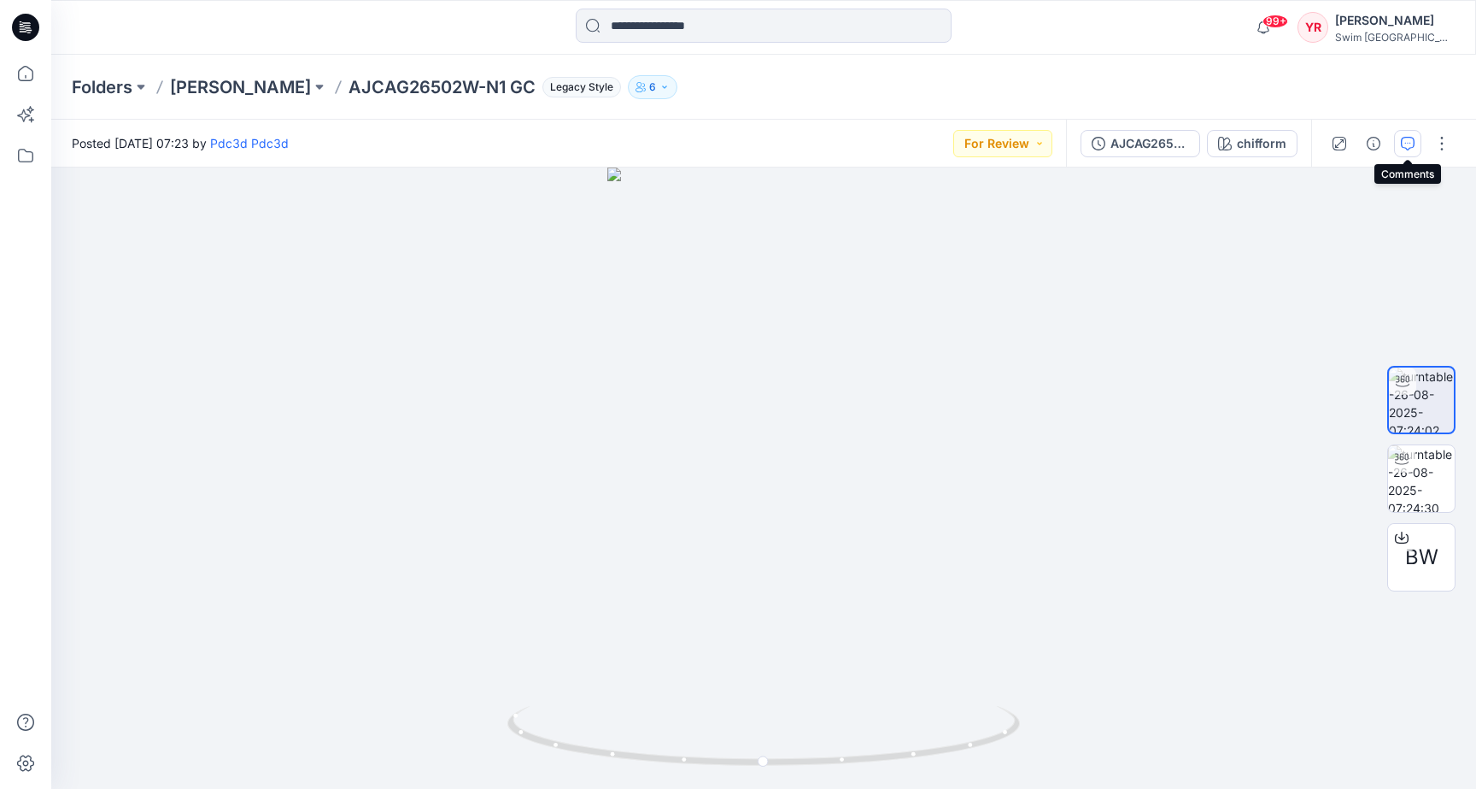
click at [1400, 141] on button "button" at bounding box center [1407, 143] width 27 height 27
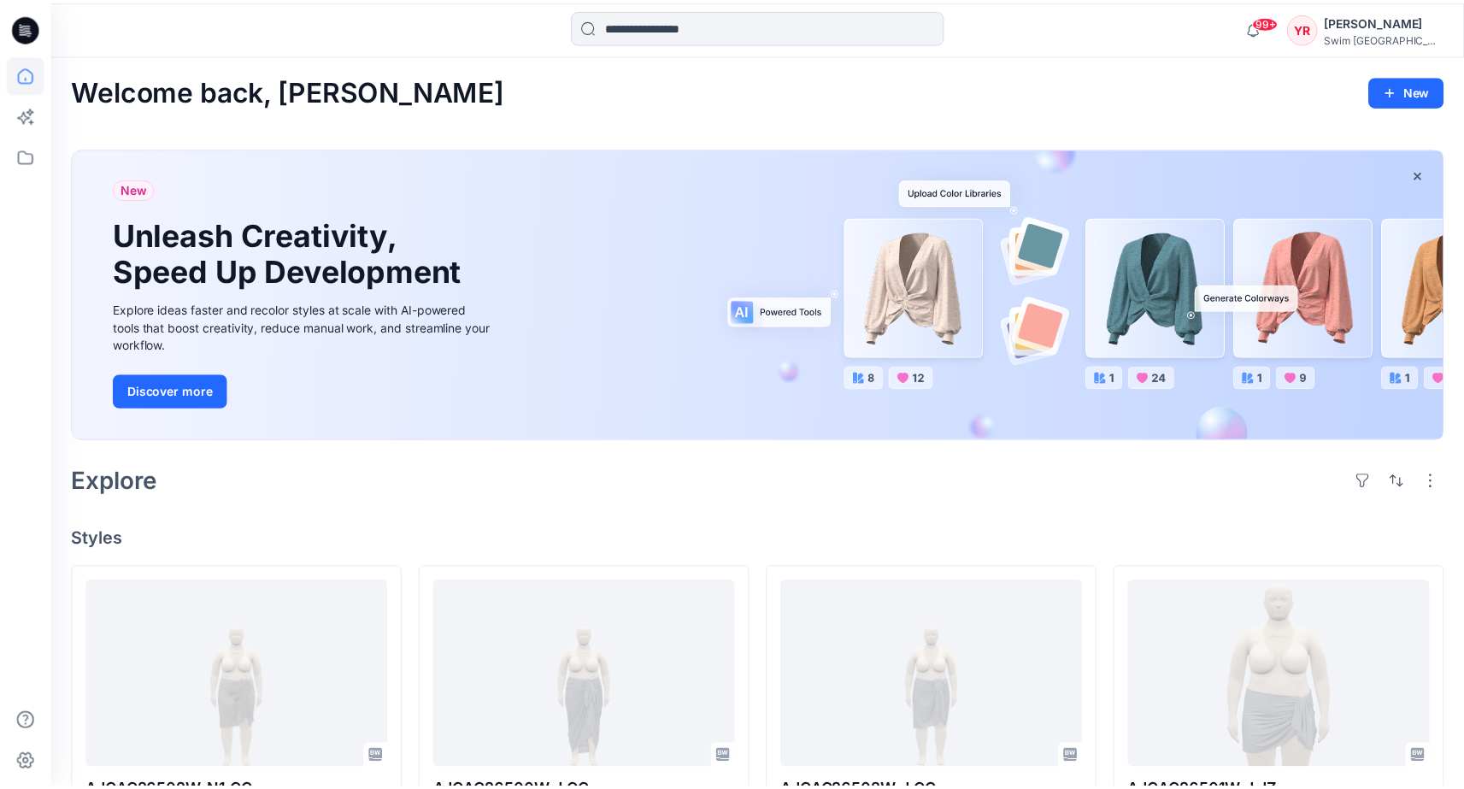
scroll to position [463, 0]
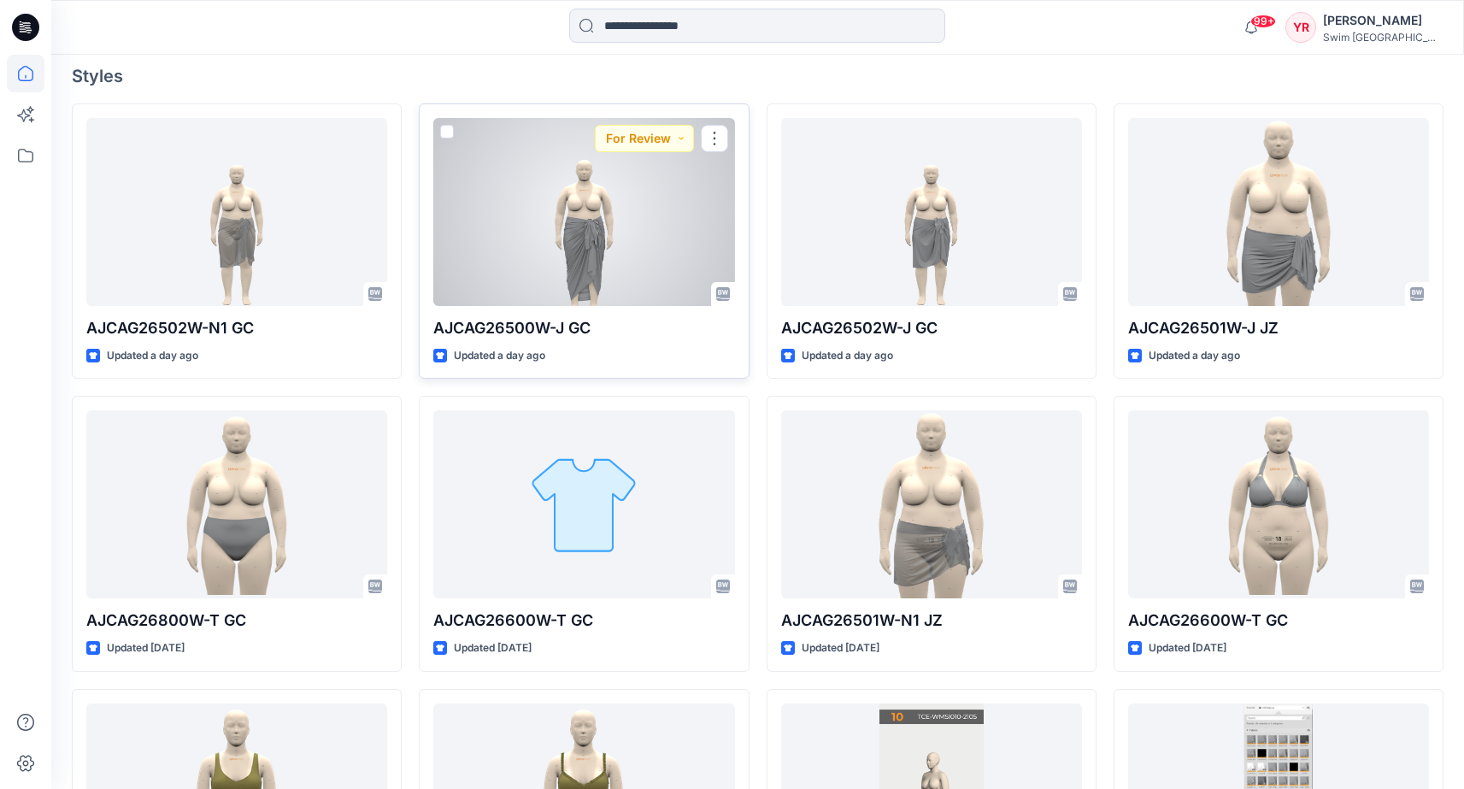
click at [602, 221] on div at bounding box center [583, 212] width 301 height 188
